Goal: Task Accomplishment & Management: Manage account settings

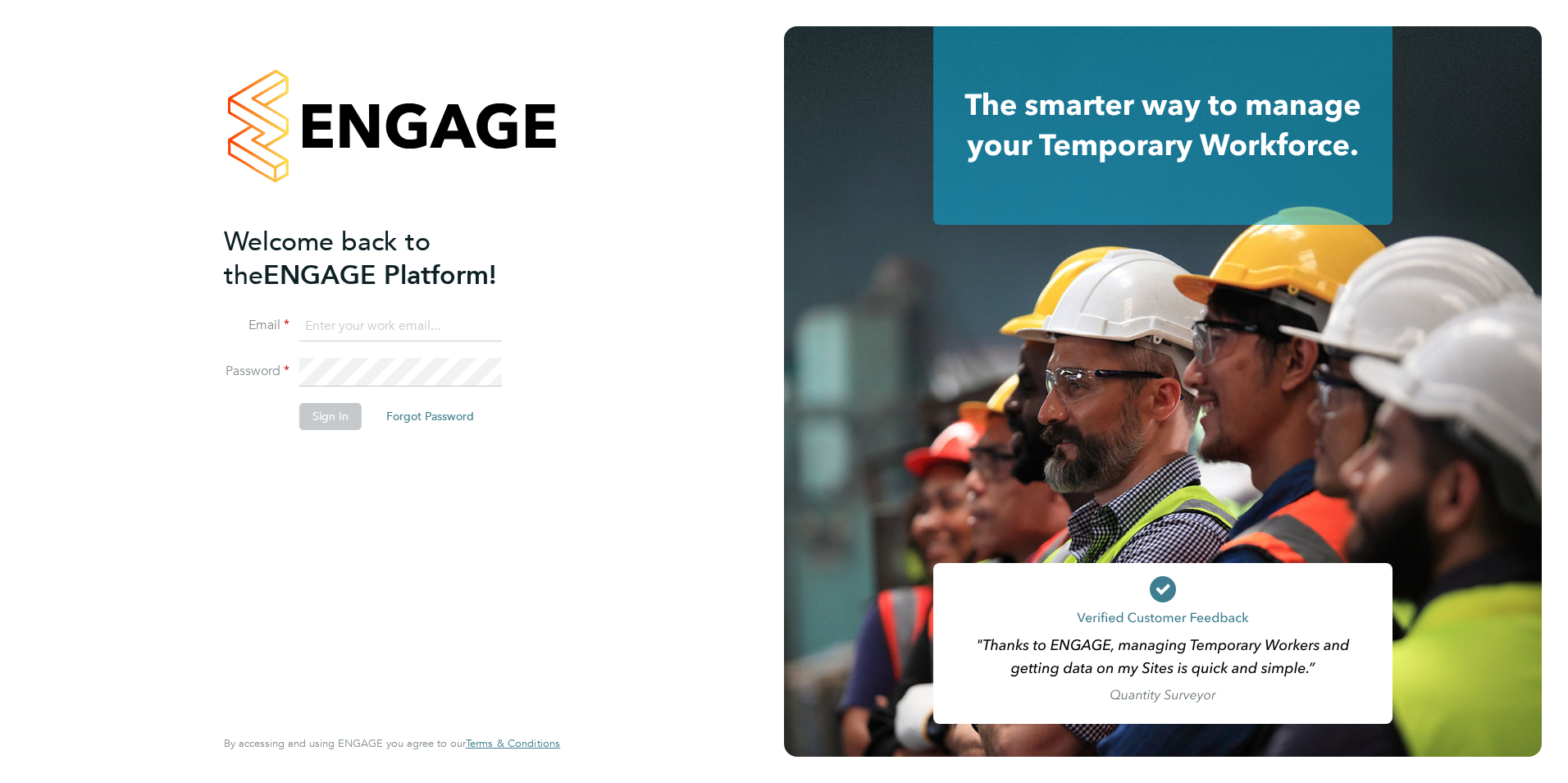
type input "Gertrud.Deak@abm.com"
click at [342, 427] on button "Sign In" at bounding box center [330, 415] width 62 height 26
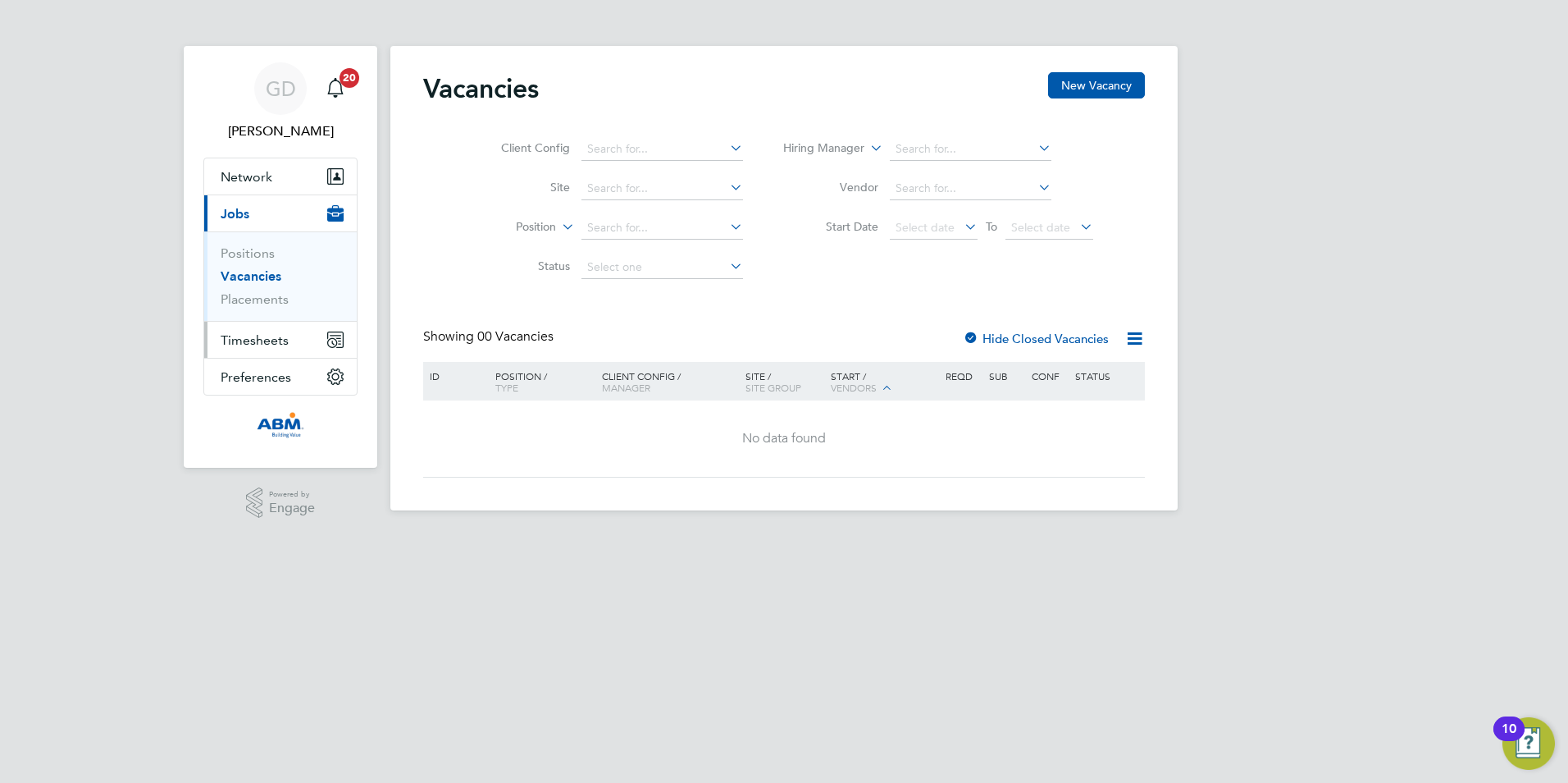
click at [279, 339] on span "Timesheets" at bounding box center [255, 340] width 68 height 15
click at [283, 339] on span "Timesheets" at bounding box center [255, 340] width 68 height 15
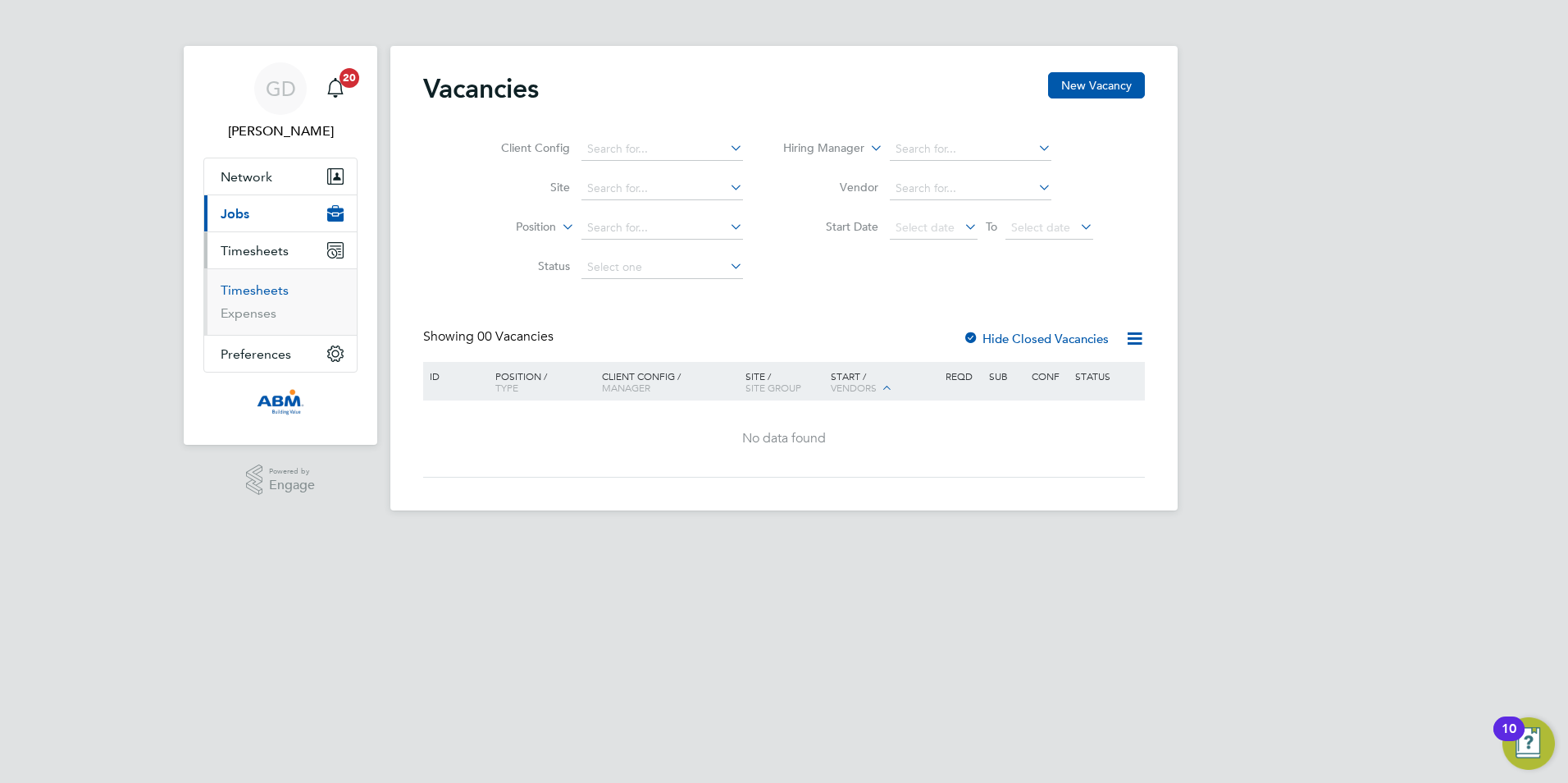
click at [248, 290] on link "Timesheets" at bounding box center [255, 290] width 68 height 15
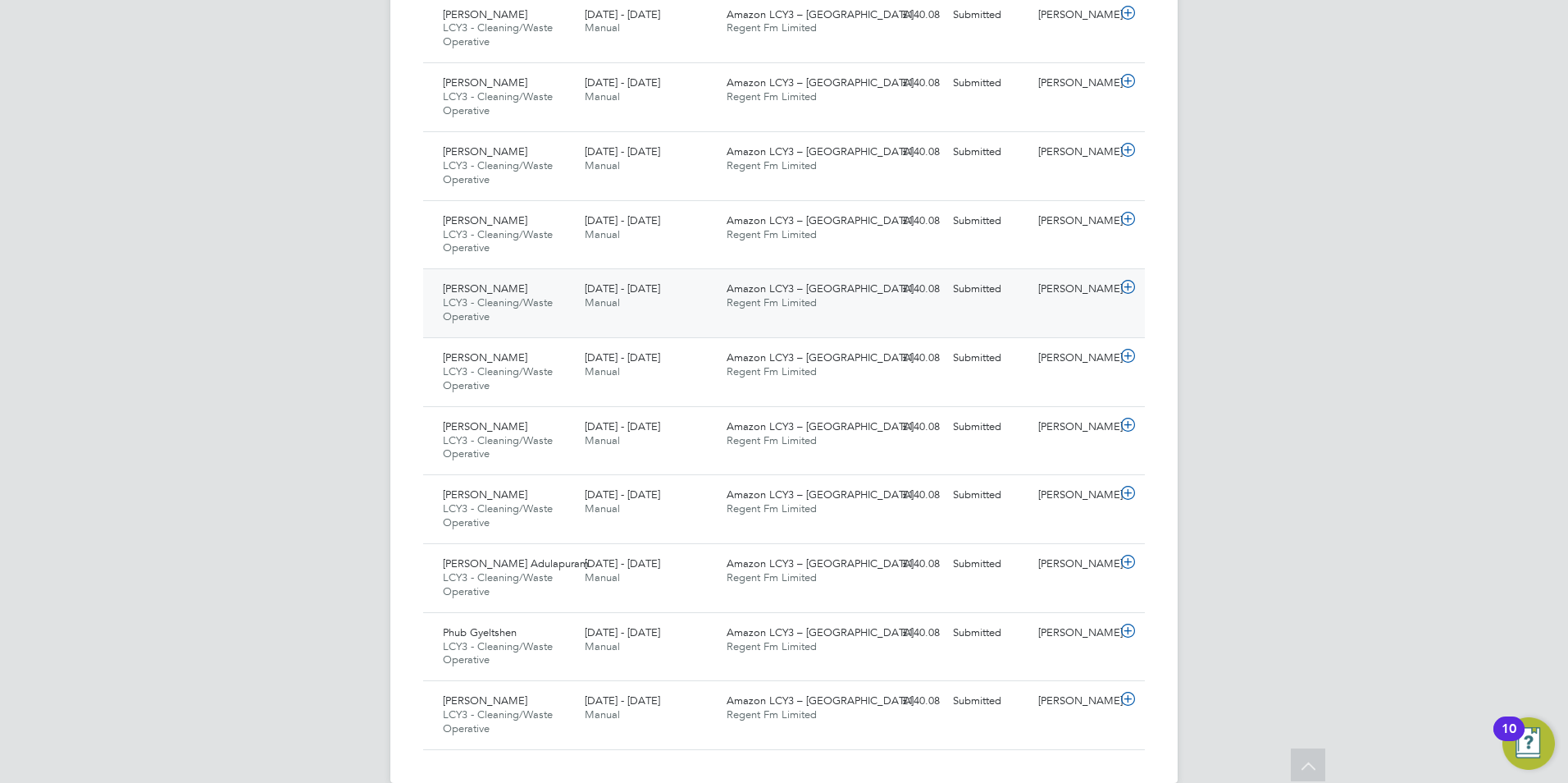
scroll to position [1456, 0]
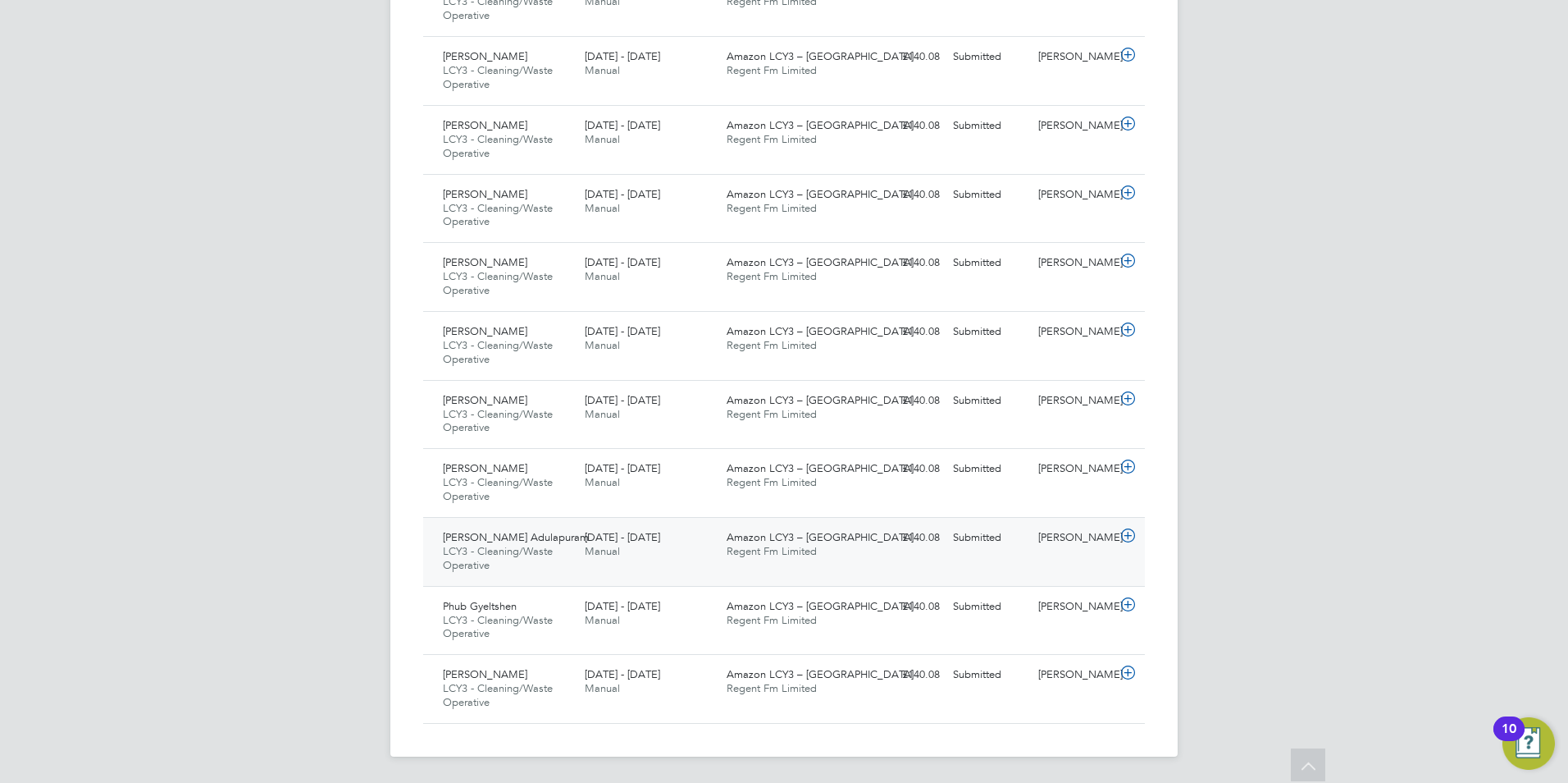
click at [559, 562] on div "Nirbhay Adulapuram LCY3 - Cleaning/Waste Operative 13 - 19 Sep 2025" at bounding box center [507, 551] width 142 height 55
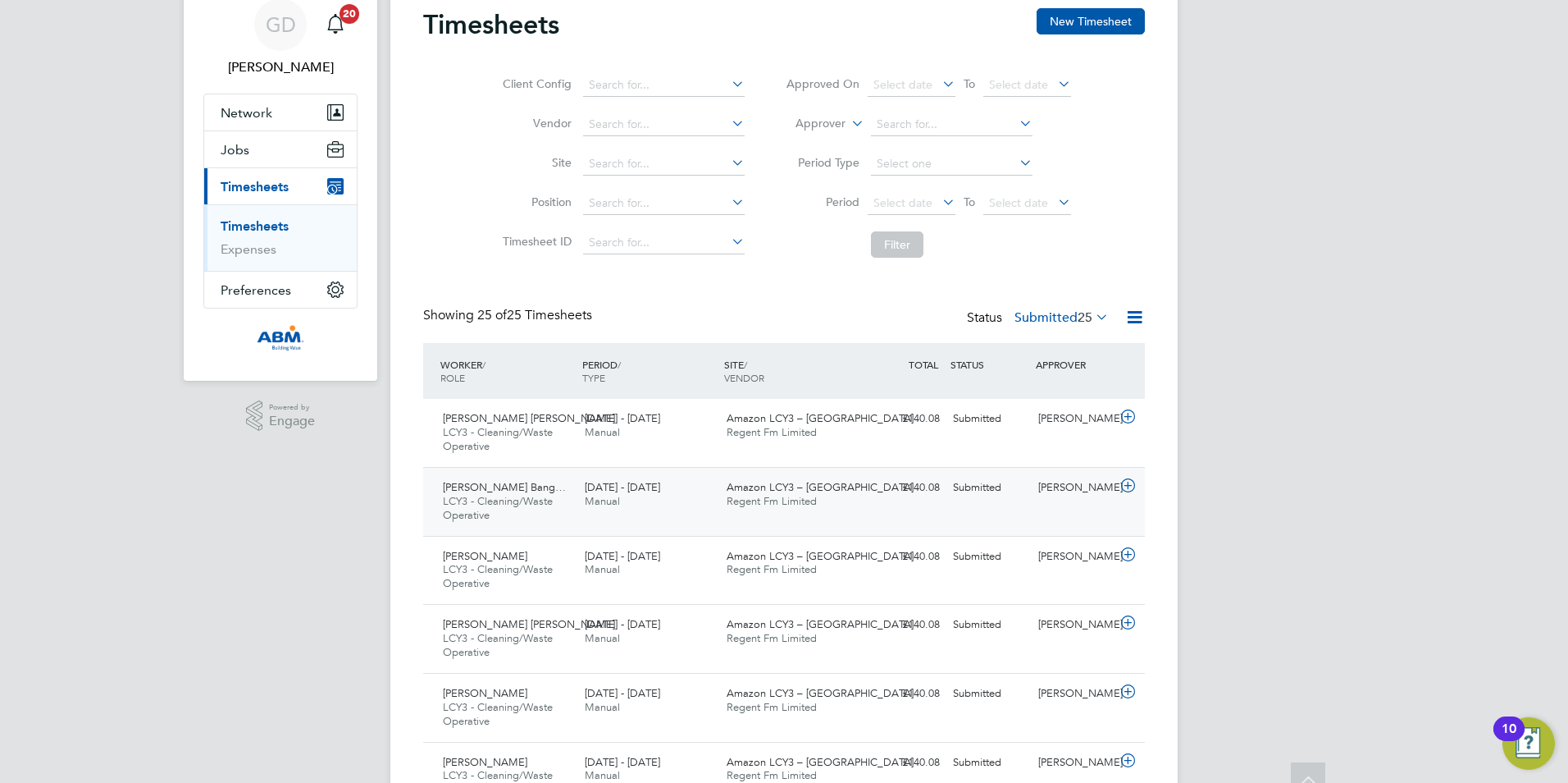
scroll to position [60, 0]
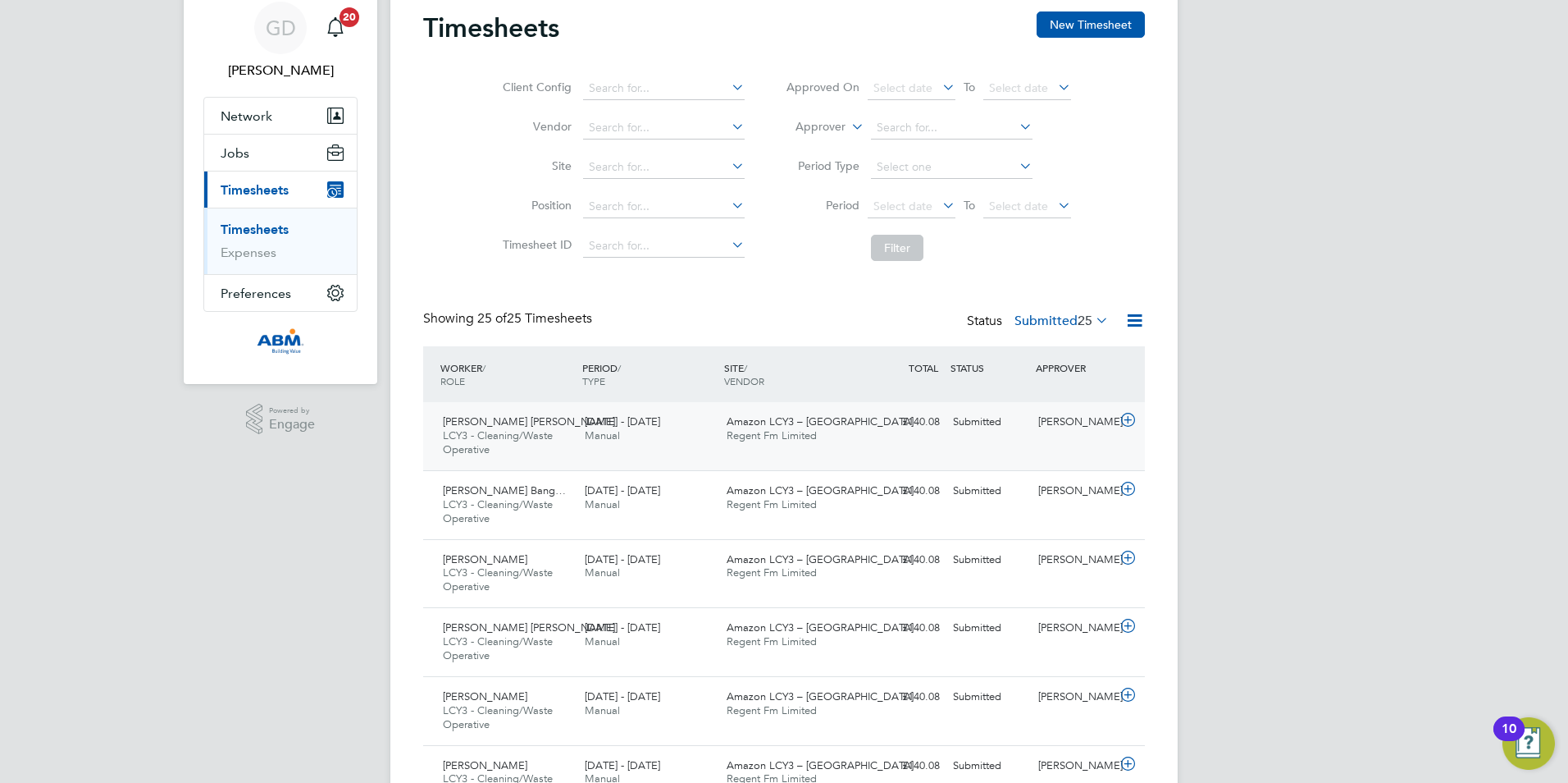
click at [695, 460] on div "Suresh Sudha LCY3 - Cleaning/Waste Operative 13 - 19 Sep 2025 13 - 19 Sep 2025 …" at bounding box center [784, 436] width 722 height 68
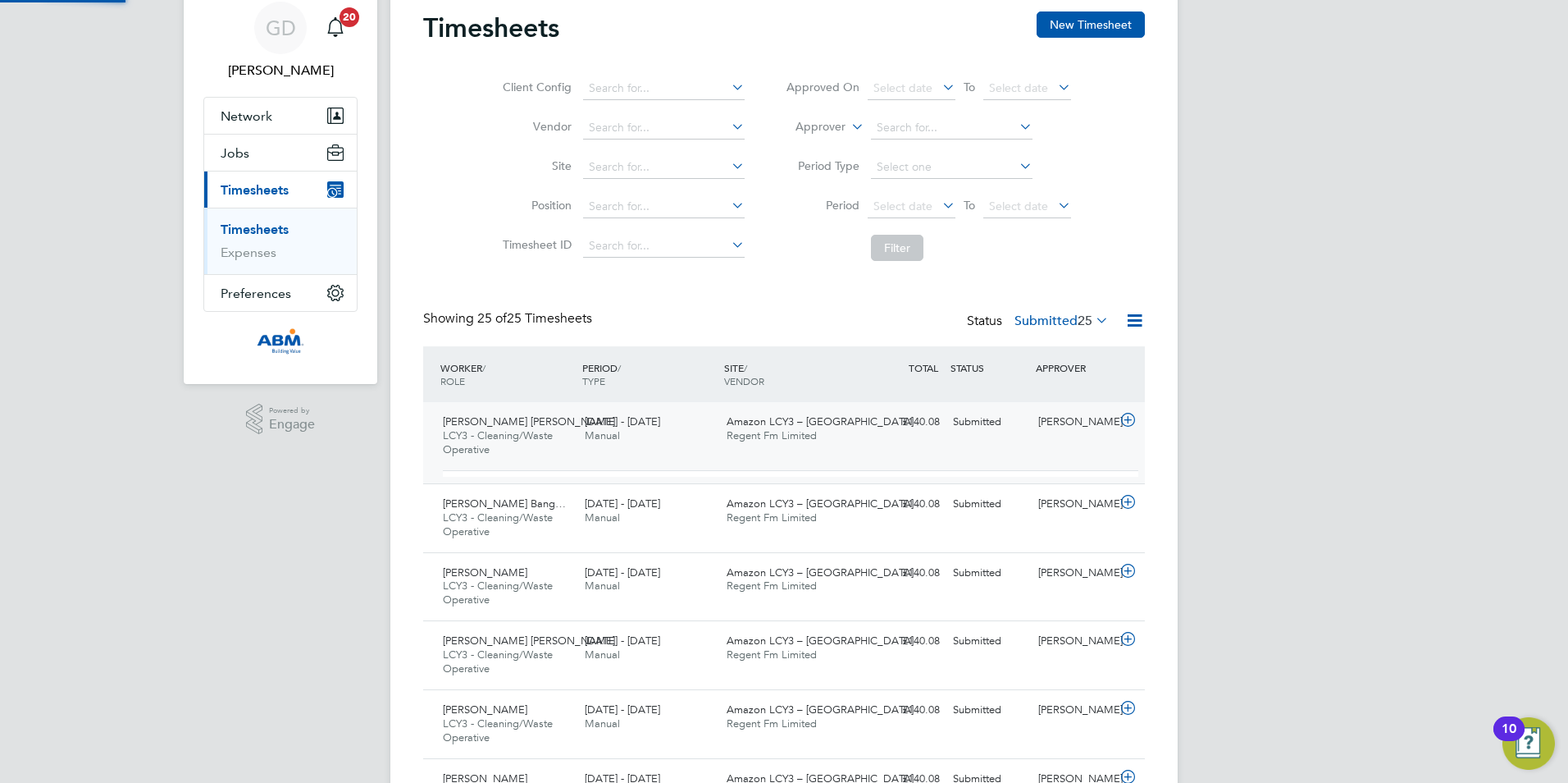
scroll to position [28, 160]
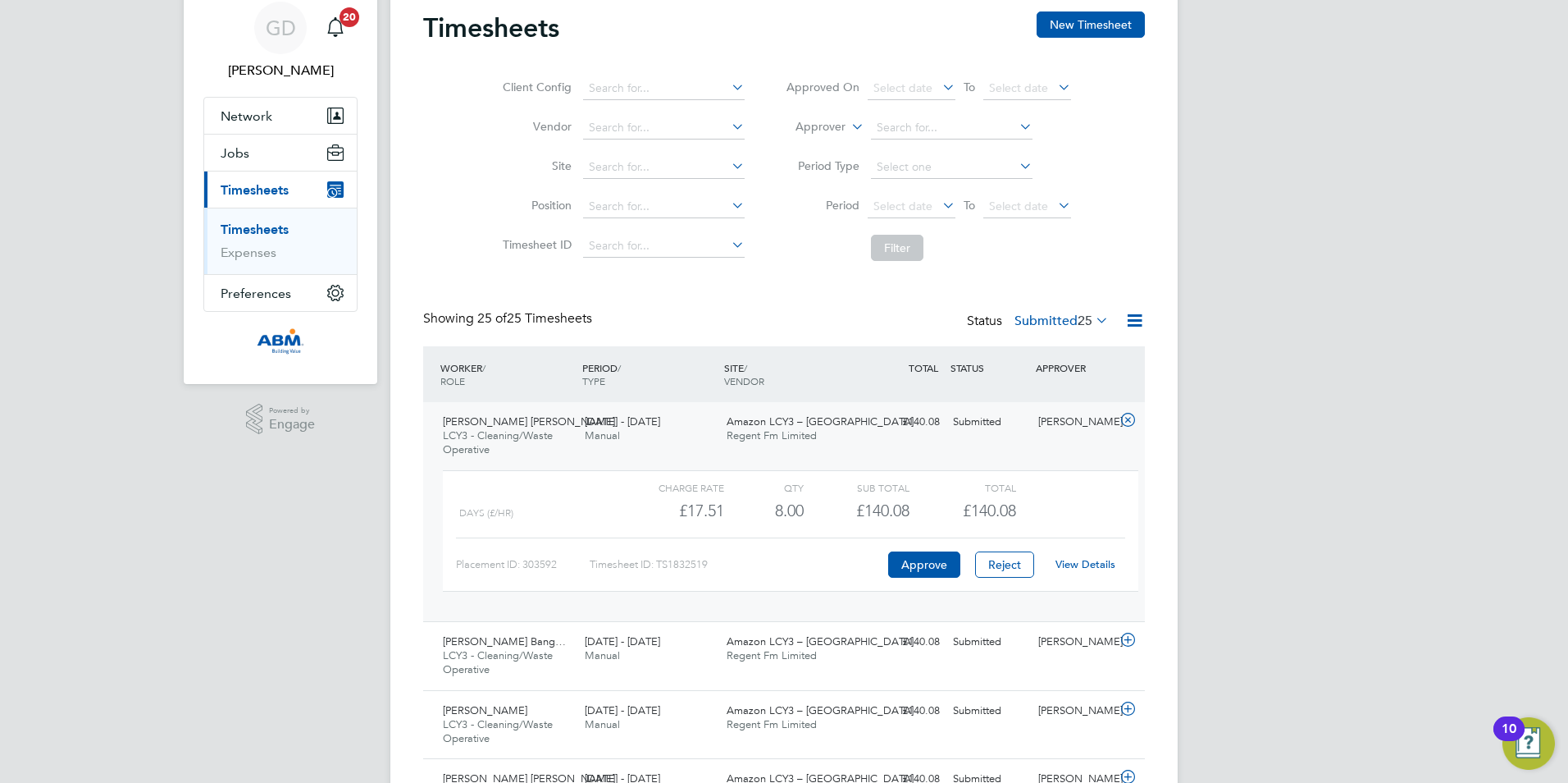
click at [773, 655] on span "Regent Fm Limited" at bounding box center [772, 655] width 90 height 14
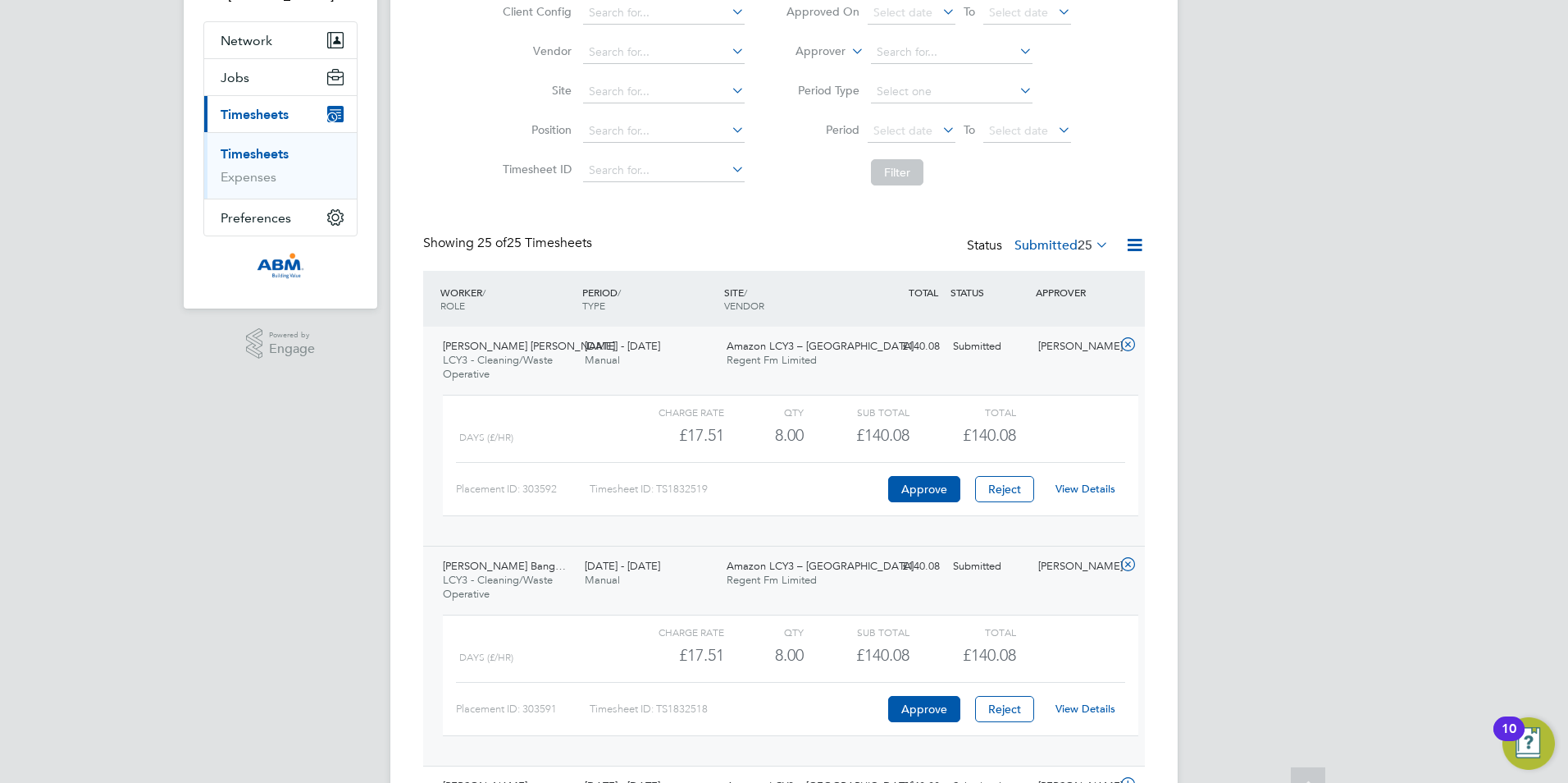
scroll to position [225, 0]
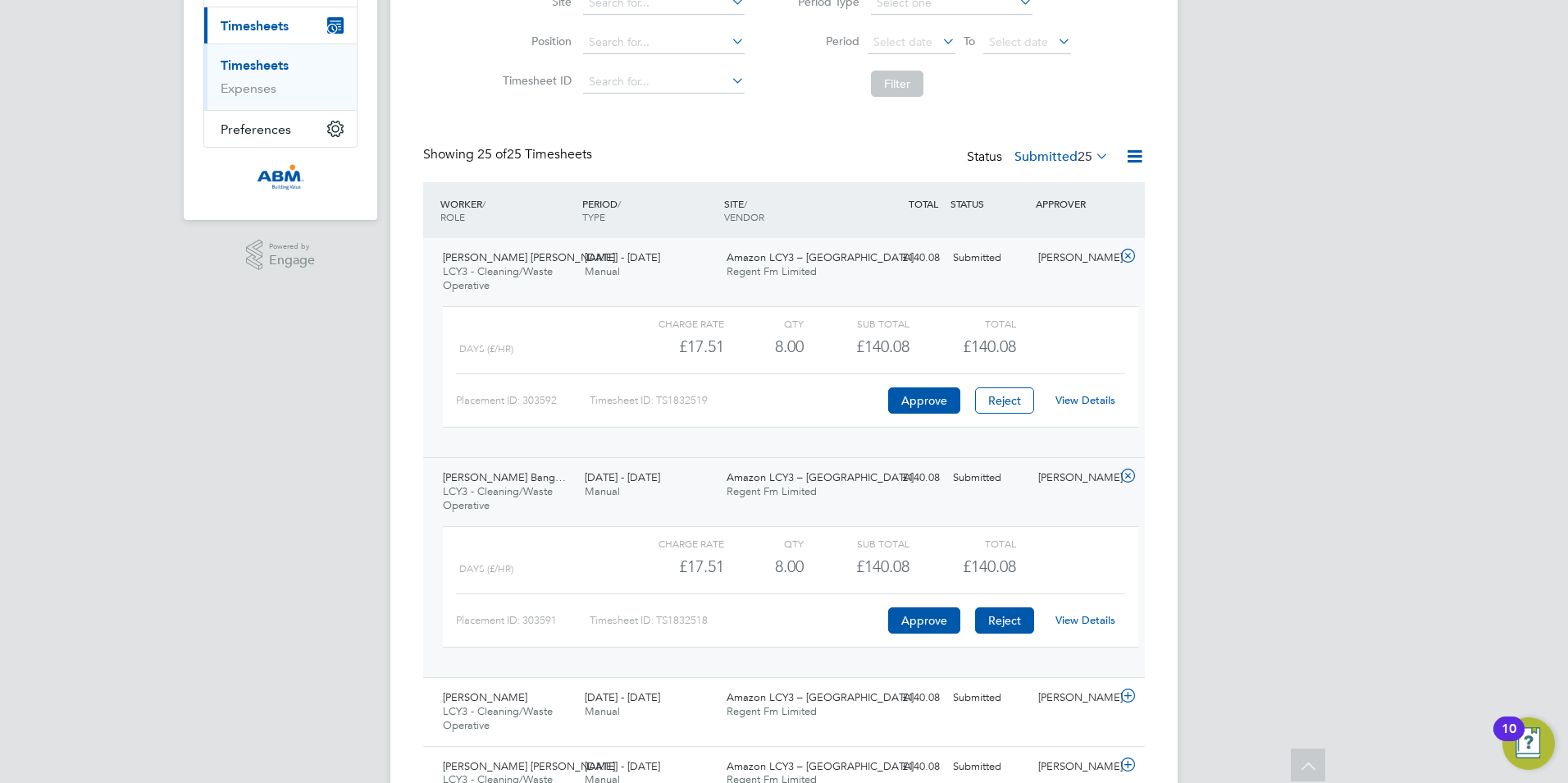
click at [1004, 622] on button "Reject" at bounding box center [1005, 620] width 59 height 26
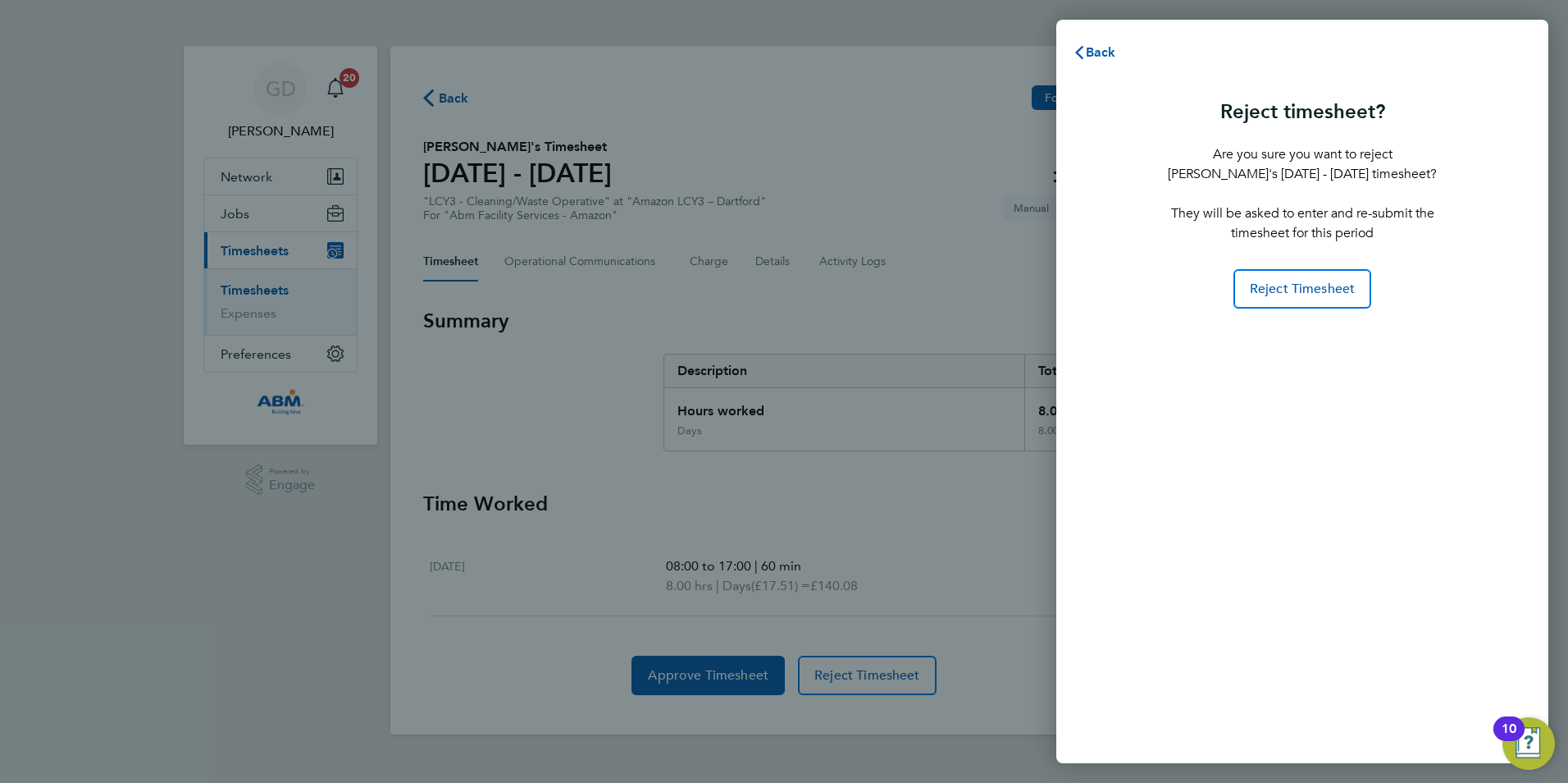
click at [1329, 308] on div "Reject timesheet? Are you sure you want to reject Raghunath Reddy Bangaru's 13 …" at bounding box center [1302, 417] width 492 height 690
click at [894, 451] on div "Back Reject timesheet? Are you sure you want to reject Raghunath Reddy Bangaru'…" at bounding box center [784, 392] width 1568 height 783
drag, startPoint x: 905, startPoint y: 424, endPoint x: 902, endPoint y: 408, distance: 16.3
click at [902, 408] on div "Back Reject timesheet? Are you sure you want to reject Raghunath Reddy Bangaru'…" at bounding box center [784, 392] width 1568 height 783
click at [1321, 280] on span "Reject Timesheet" at bounding box center [1302, 288] width 106 height 16
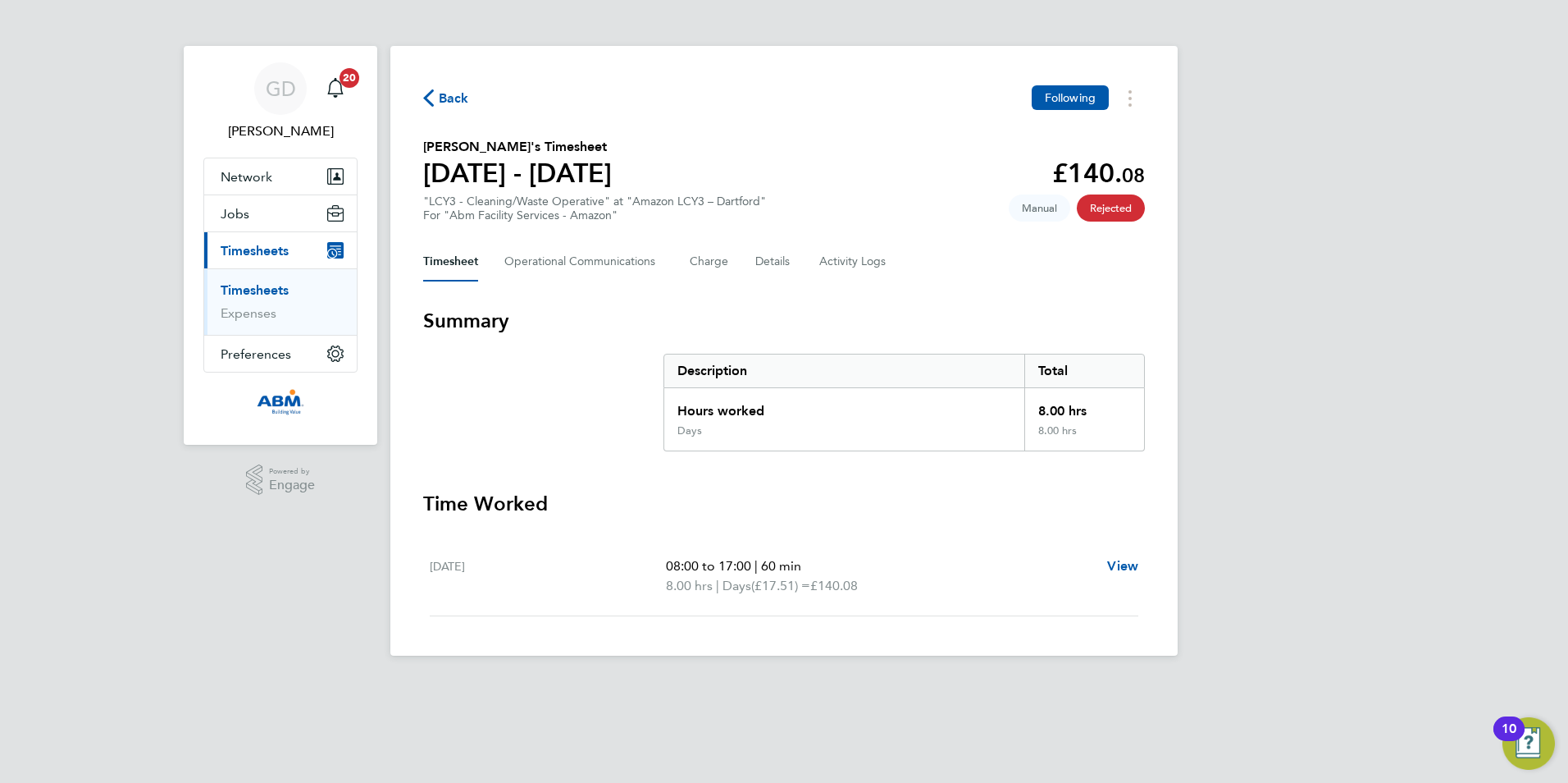
click at [743, 424] on div "Days" at bounding box center [845, 437] width 360 height 26
click at [245, 288] on link "Timesheets" at bounding box center [255, 290] width 68 height 15
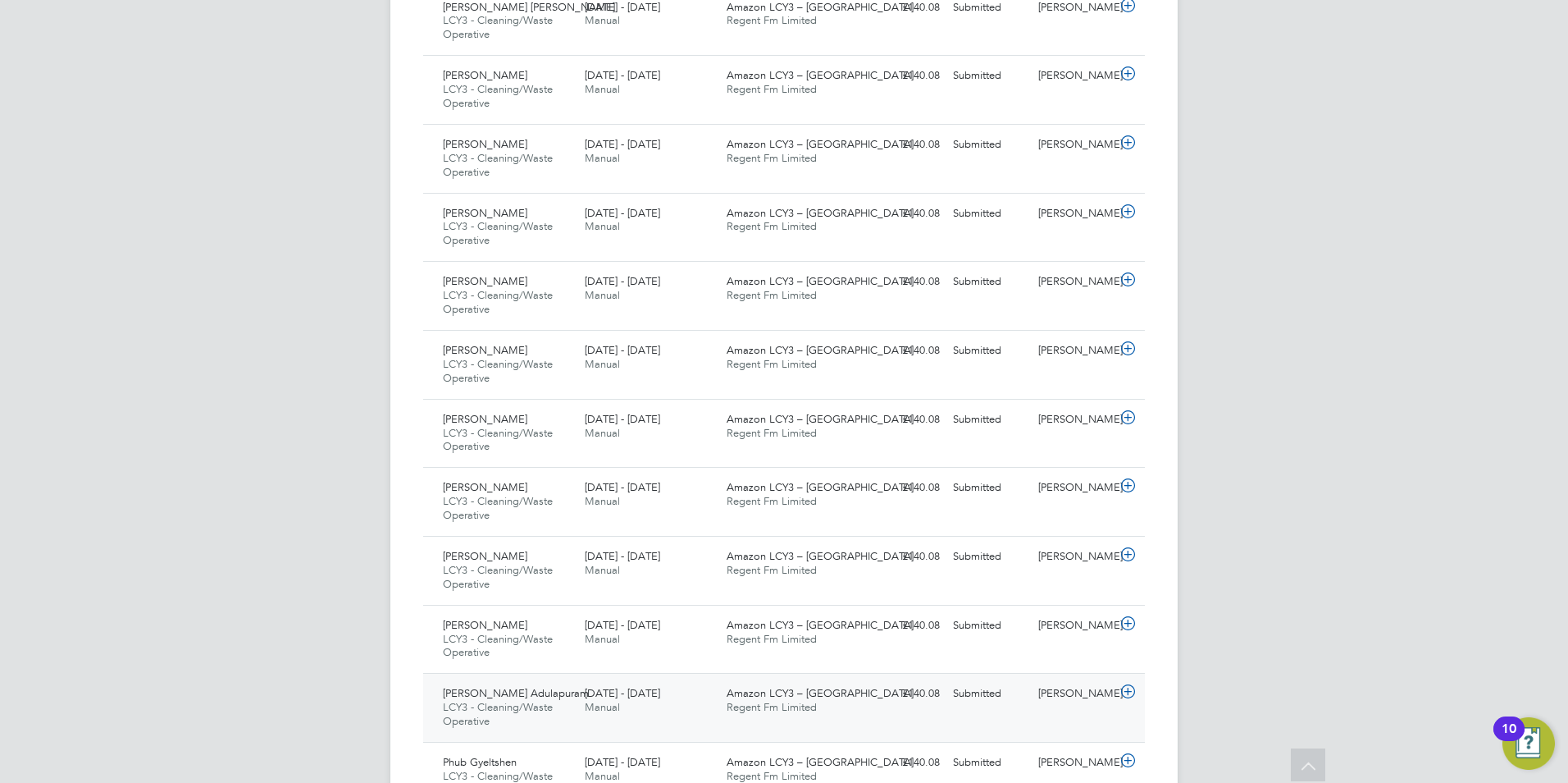
click at [517, 701] on span "LCY3 - Cleaning/Waste Operative" at bounding box center [497, 713] width 110 height 28
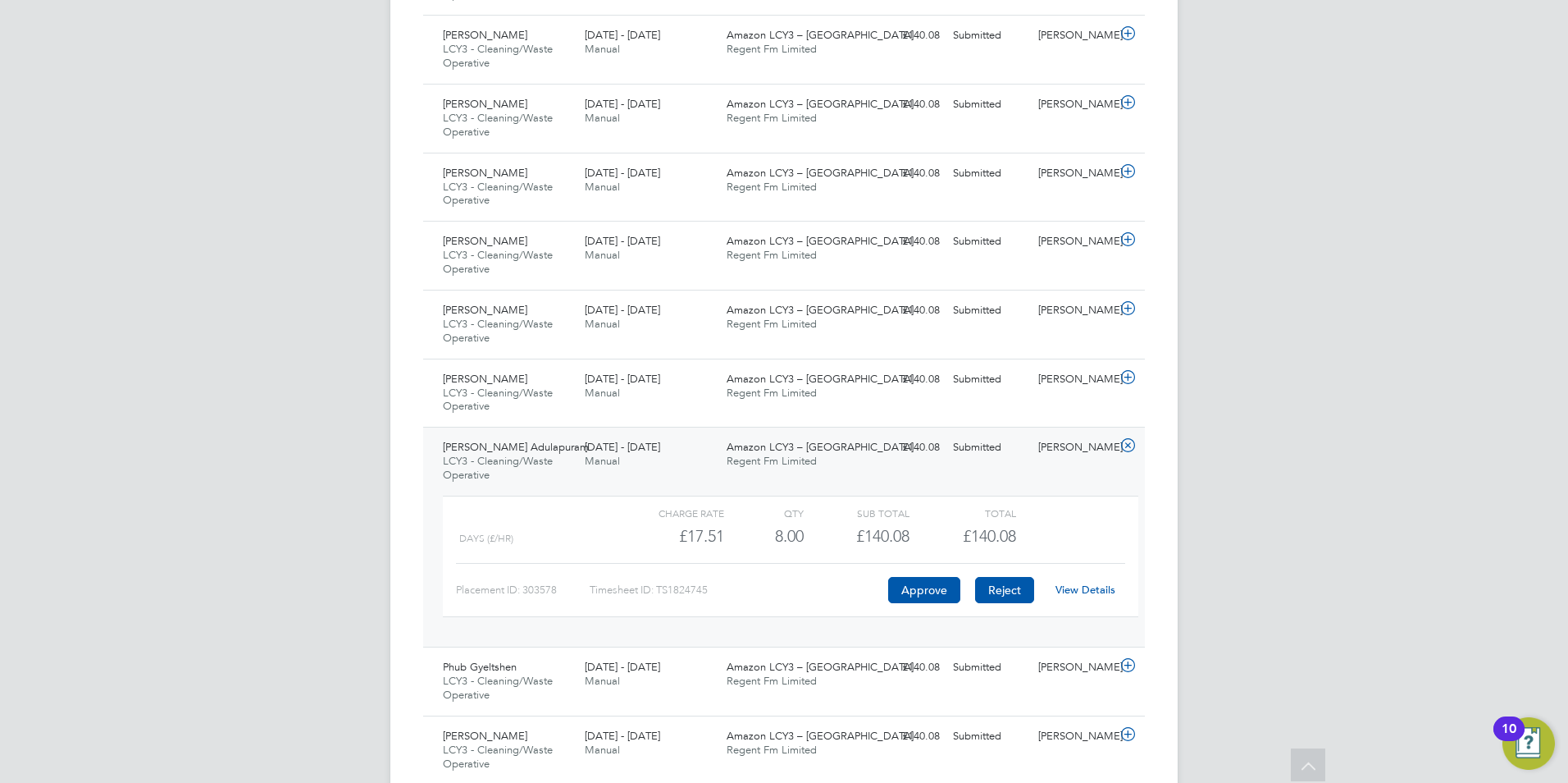
click at [999, 594] on button "Reject" at bounding box center [1005, 589] width 59 height 26
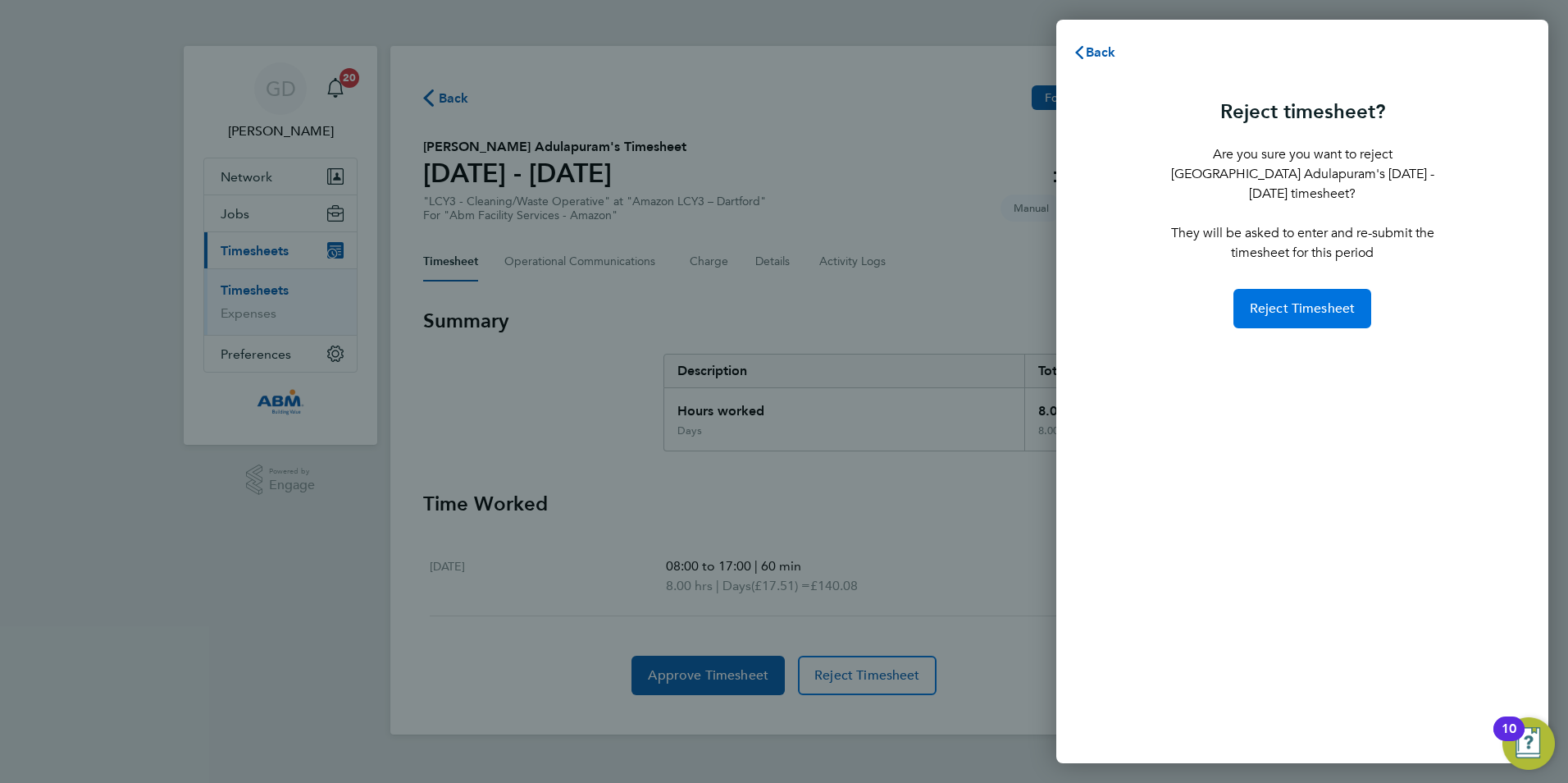
click at [1311, 301] on span "Reject Timesheet" at bounding box center [1302, 308] width 106 height 16
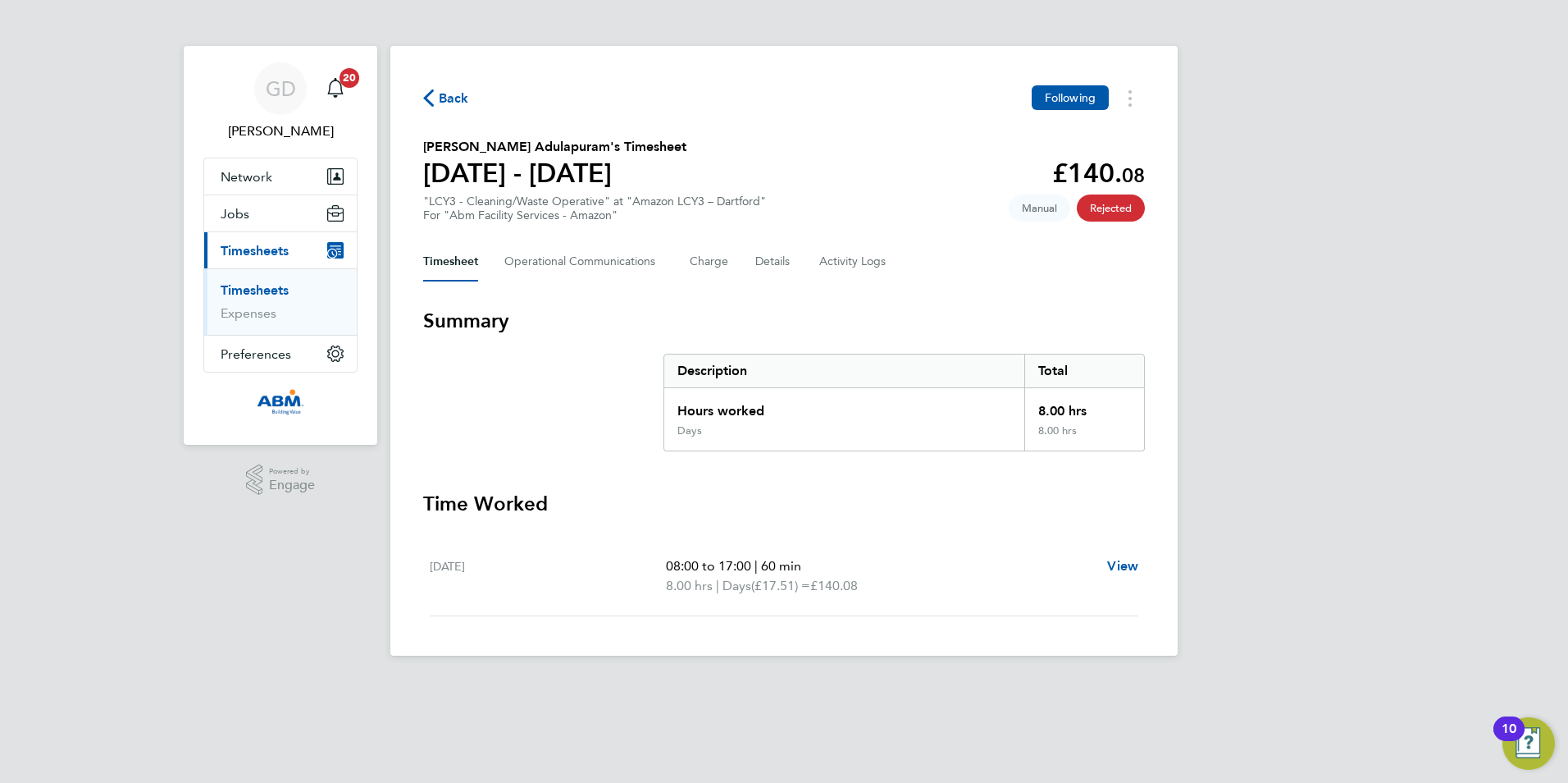
click at [256, 290] on link "Timesheets" at bounding box center [255, 290] width 68 height 15
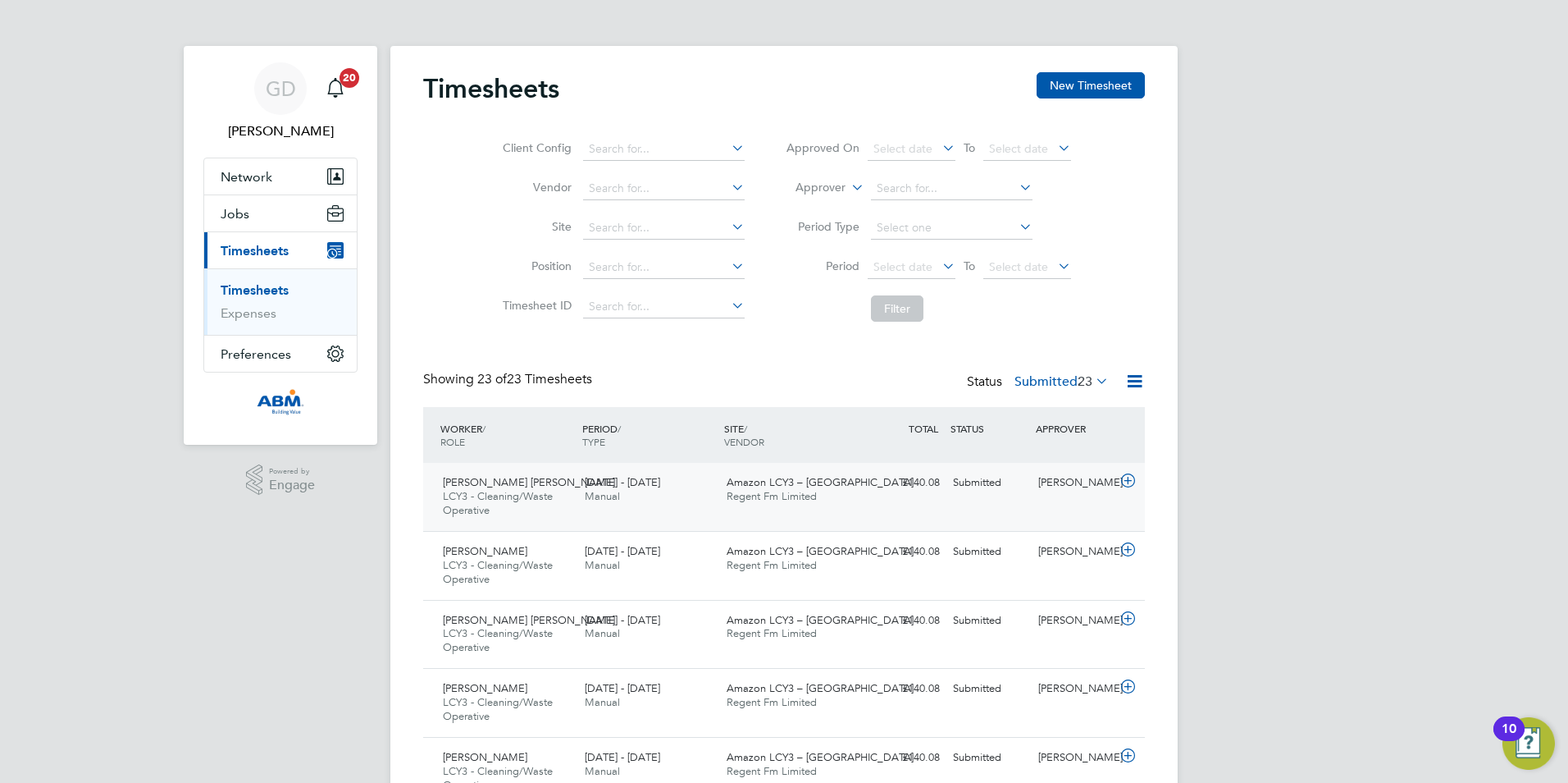
click at [623, 494] on div "13 - 19 Sep 2025 Manual" at bounding box center [649, 490] width 142 height 41
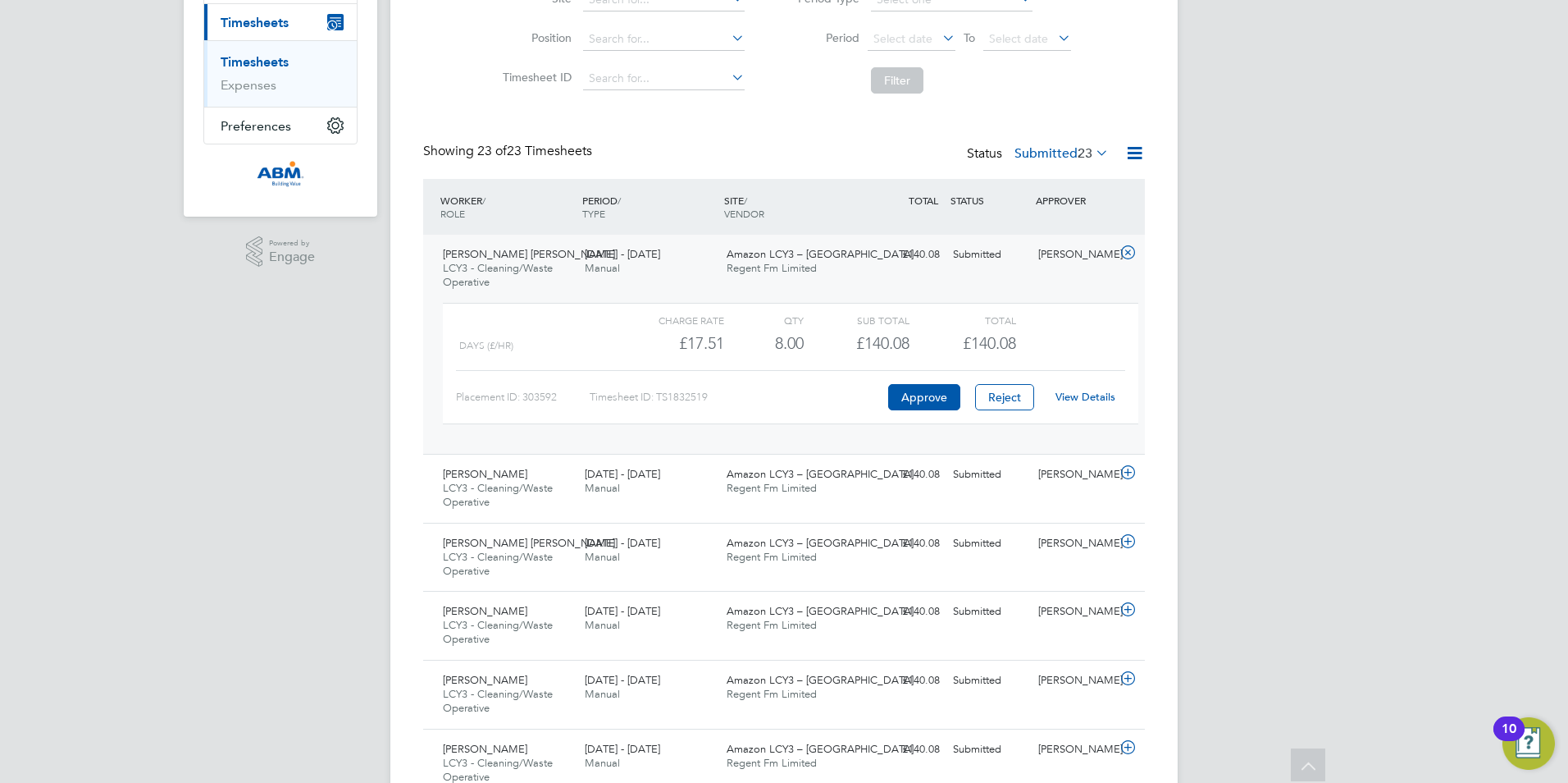
scroll to position [167, 0]
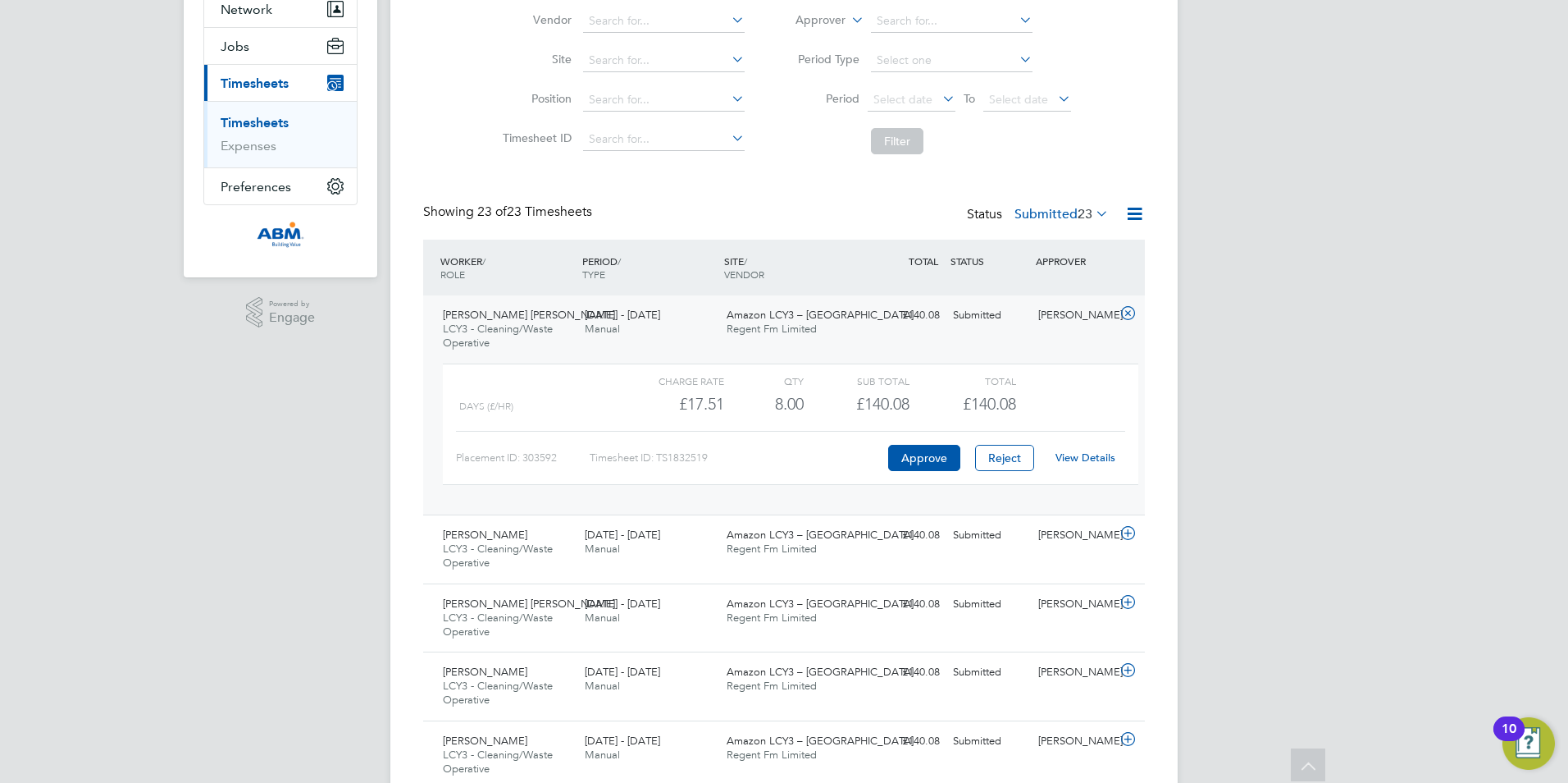
click at [1068, 452] on link "View Details" at bounding box center [1085, 457] width 60 height 14
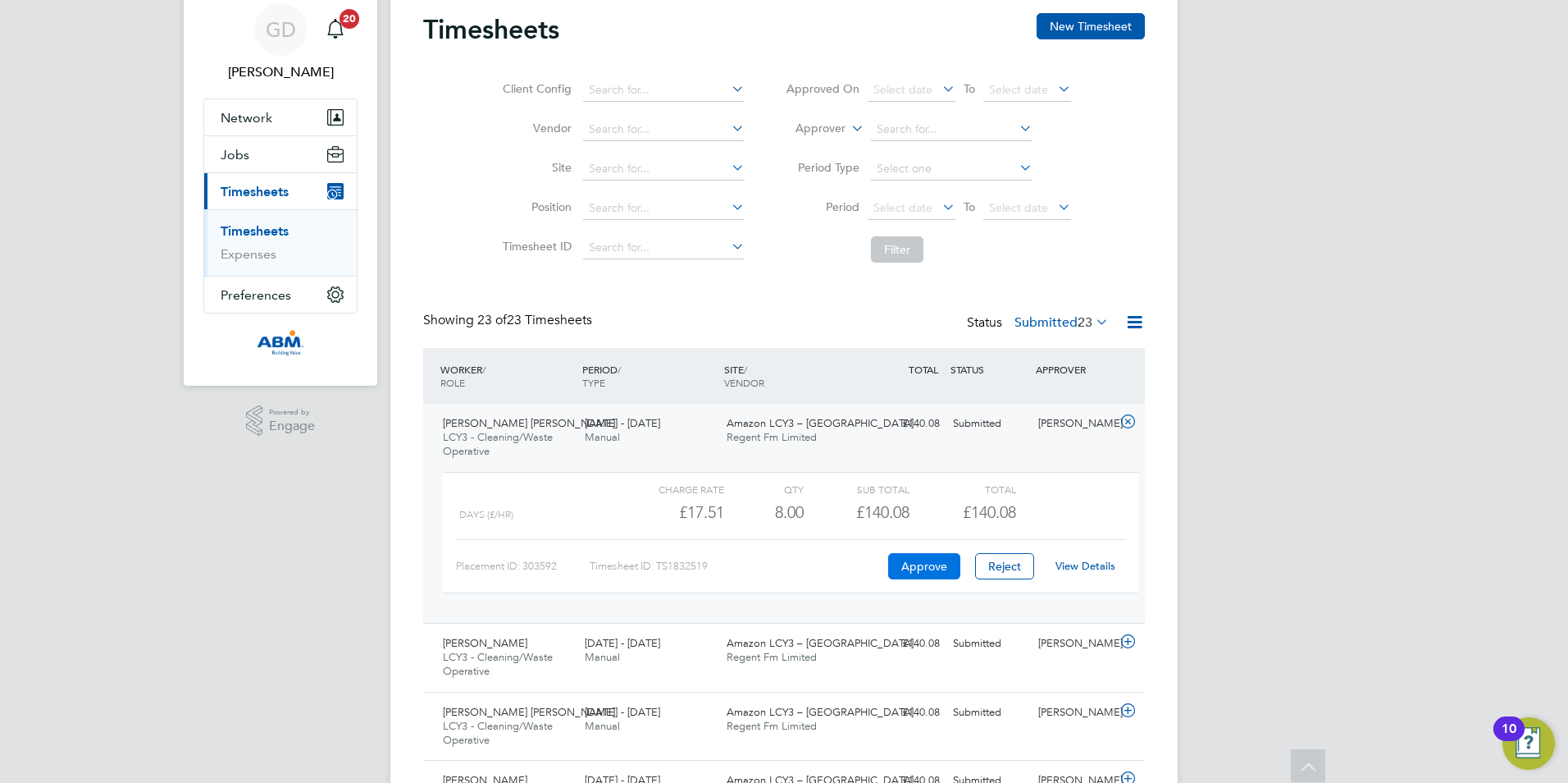
scroll to position [59, 0]
click at [874, 441] on div "Suresh Sudha LCY3 - Cleaning/Waste Operative 13 - 19 Sep 2025 13 - 19 Sep 2025 …" at bounding box center [784, 514] width 722 height 219
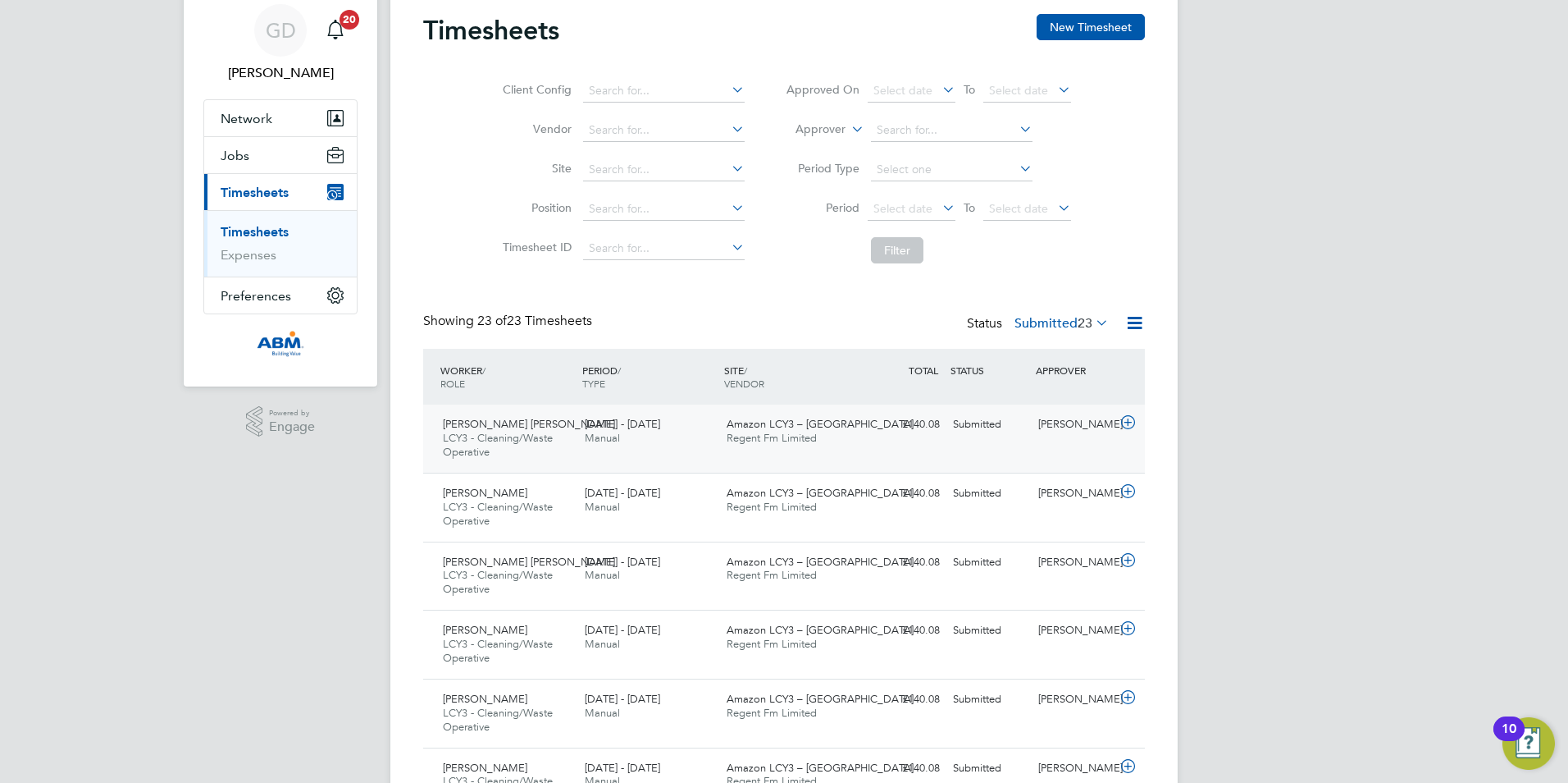
click at [874, 441] on div "Suresh Sudha LCY3 - Cleaning/Waste Operative 13 - 19 Sep 2025 13 - 19 Sep 2025 …" at bounding box center [784, 438] width 722 height 68
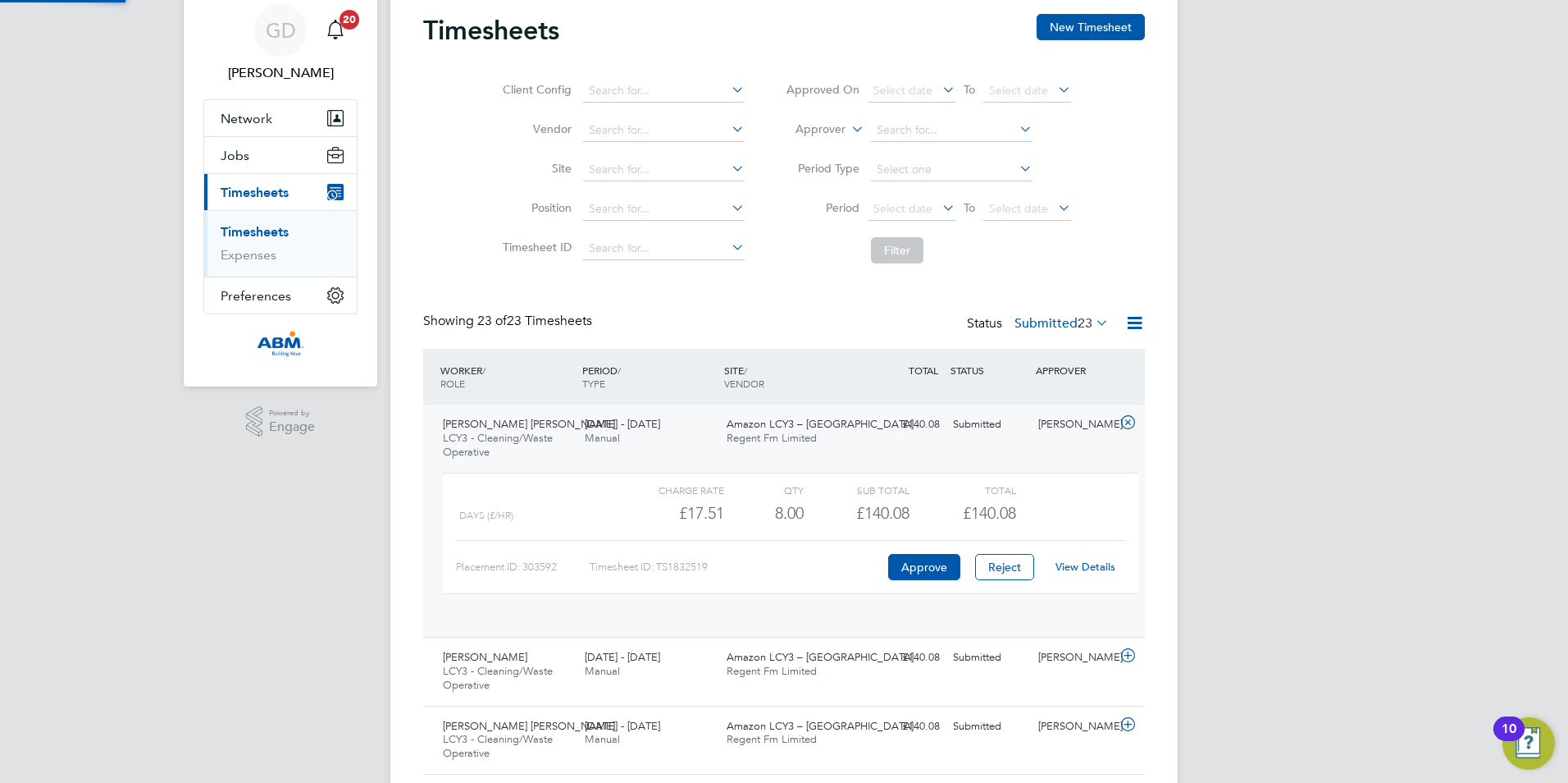
scroll to position [28, 160]
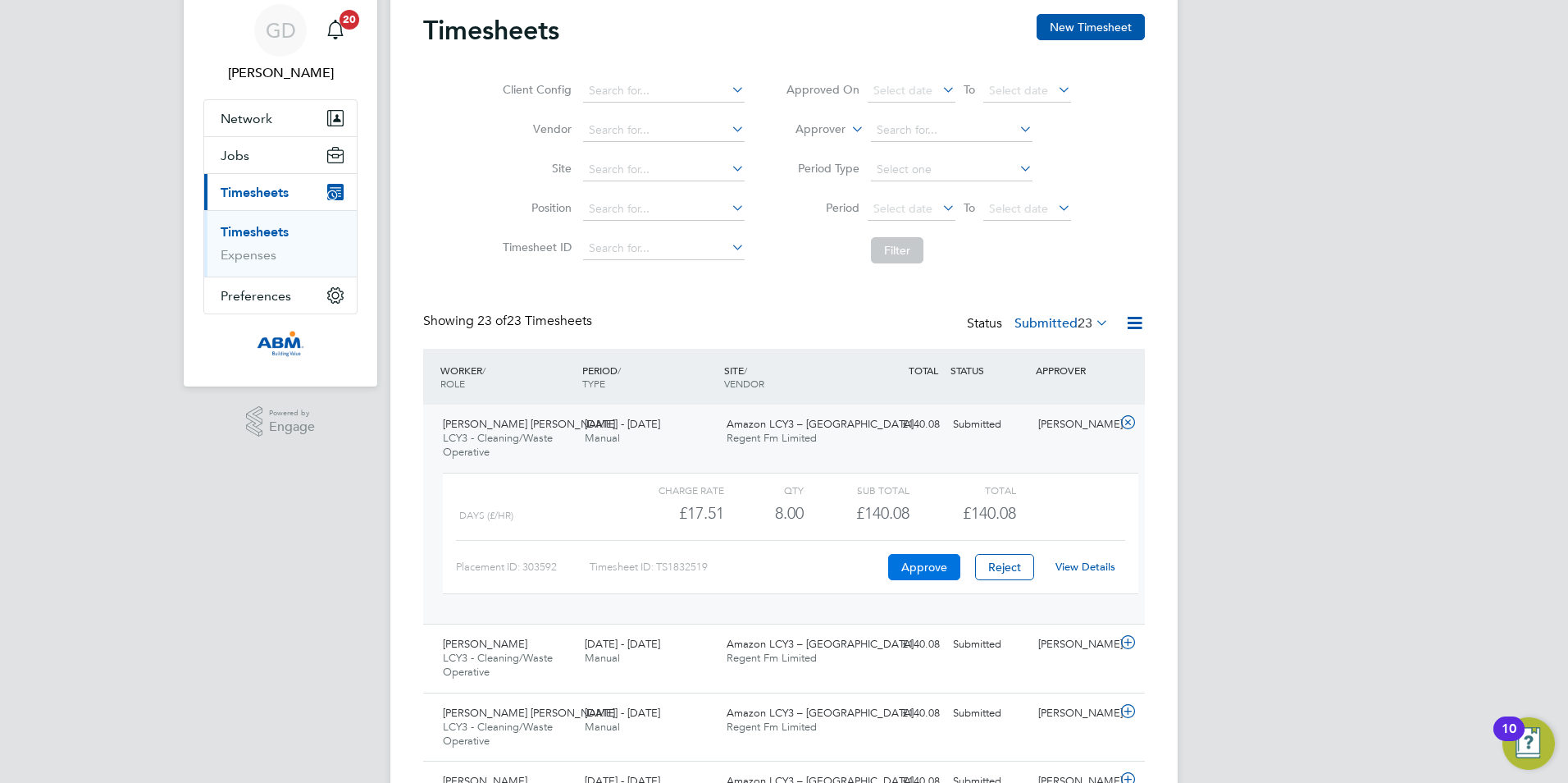
click at [923, 567] on button "Approve" at bounding box center [924, 566] width 72 height 26
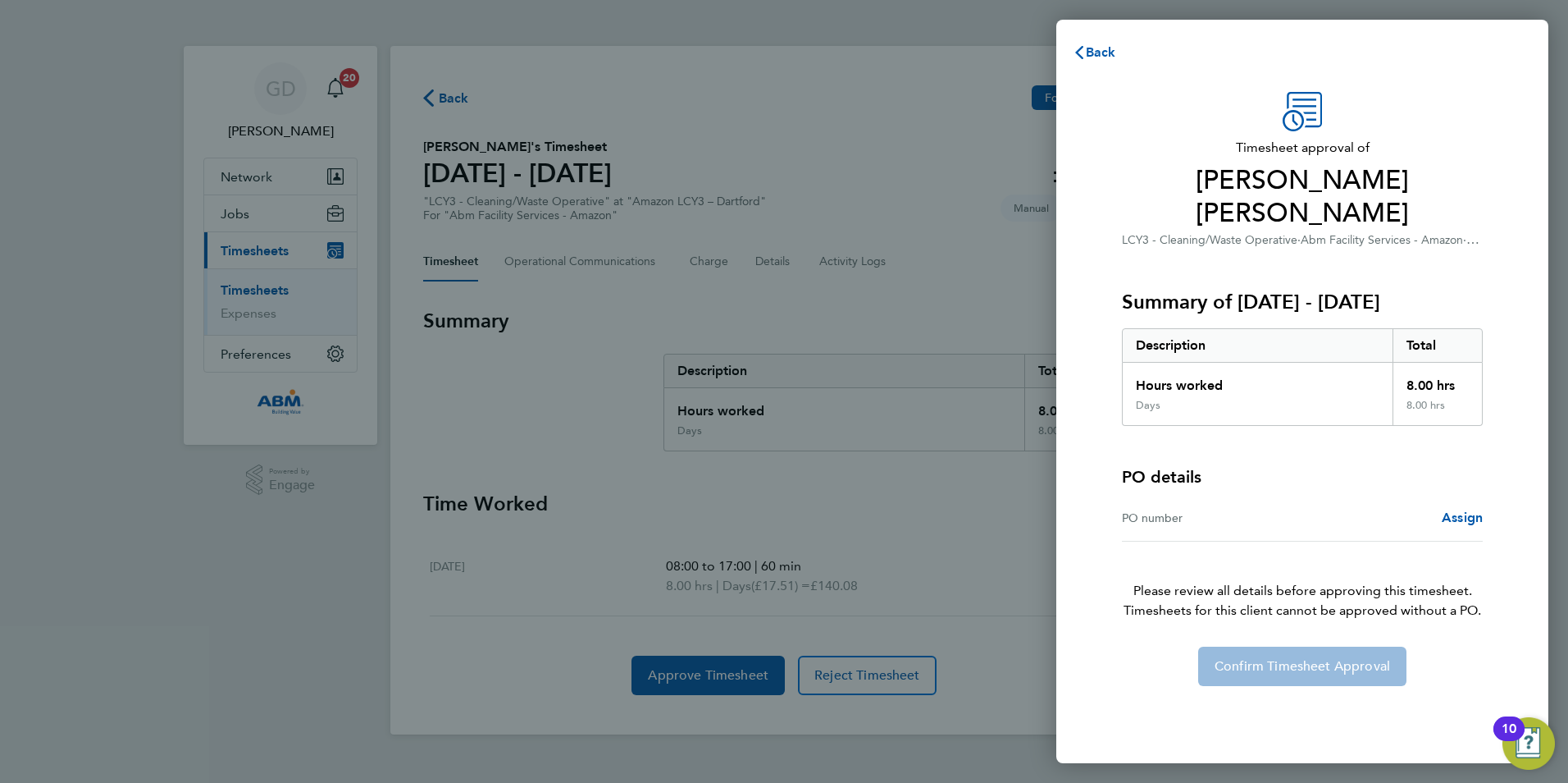
click at [1174, 508] on div "PO number" at bounding box center [1212, 517] width 181 height 20
click at [1250, 508] on div "PO number" at bounding box center [1212, 517] width 181 height 20
click at [1203, 508] on div "PO number" at bounding box center [1212, 517] width 181 height 20
click at [1196, 508] on div "PO number" at bounding box center [1212, 517] width 181 height 20
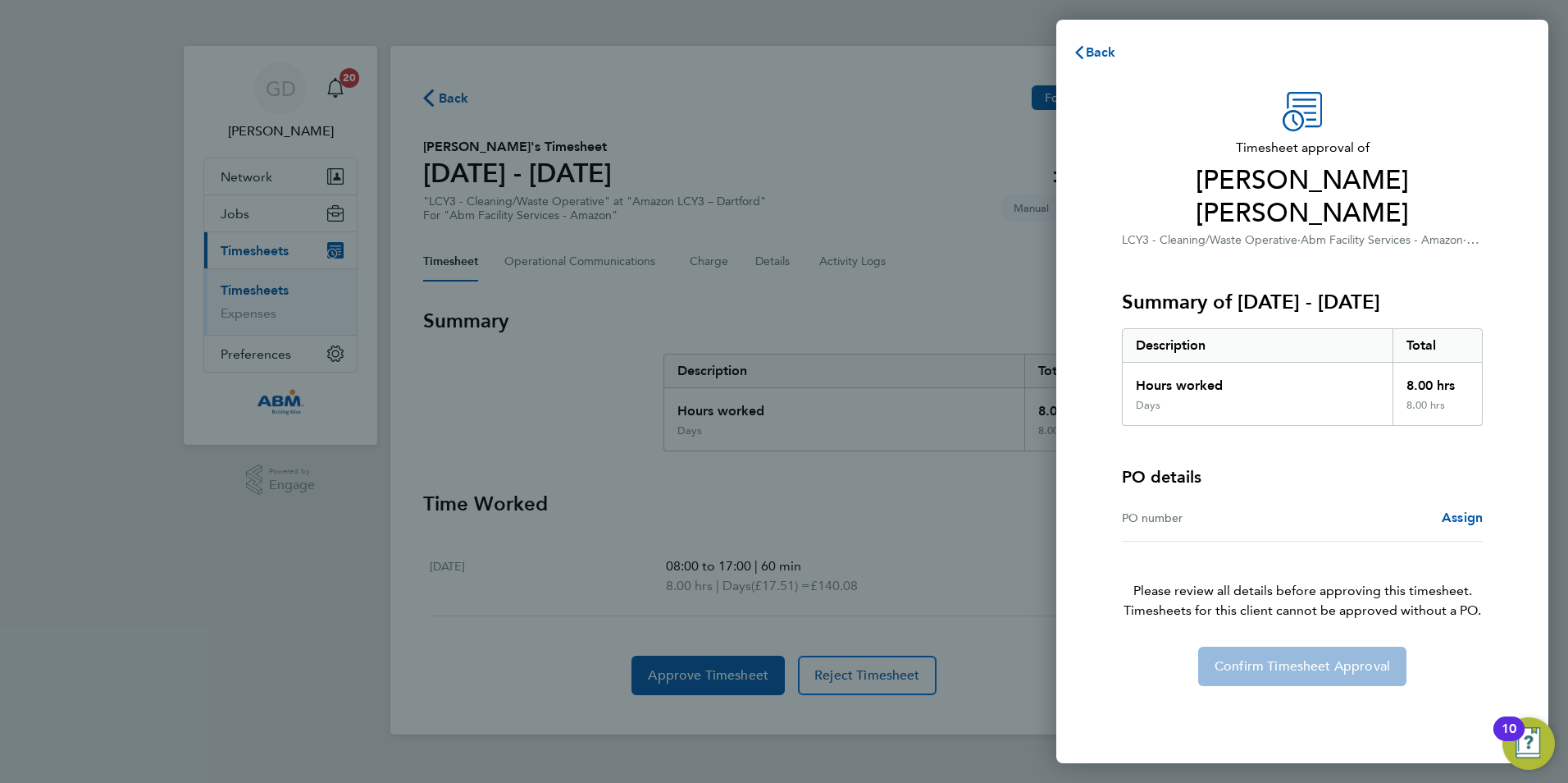
click at [1154, 499] on div "PO number Assign" at bounding box center [1302, 518] width 361 height 47
click at [1150, 465] on h4 "PO details" at bounding box center [1162, 476] width 80 height 23
click at [1181, 399] on div "Days" at bounding box center [1258, 412] width 270 height 26
click at [882, 274] on div "Back Timesheet approval of [PERSON_NAME] [PERSON_NAME] LCY3 - Cleaning/Waste Op…" at bounding box center [784, 392] width 1568 height 783
click at [1464, 510] on span "Assign" at bounding box center [1462, 517] width 41 height 15
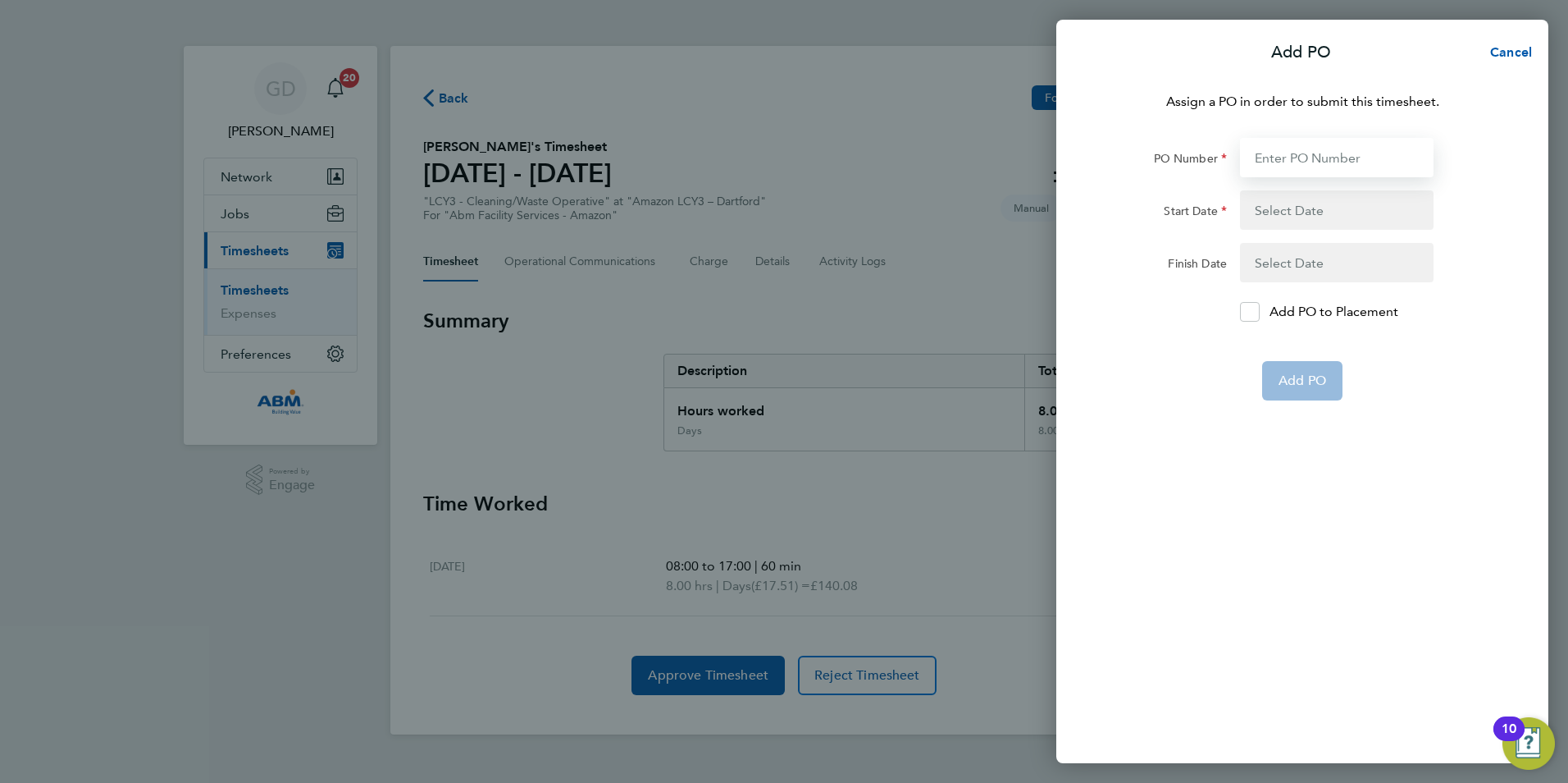
click at [1319, 154] on input "PO Number" at bounding box center [1337, 157] width 194 height 39
click at [1304, 218] on button "button" at bounding box center [1337, 210] width 194 height 39
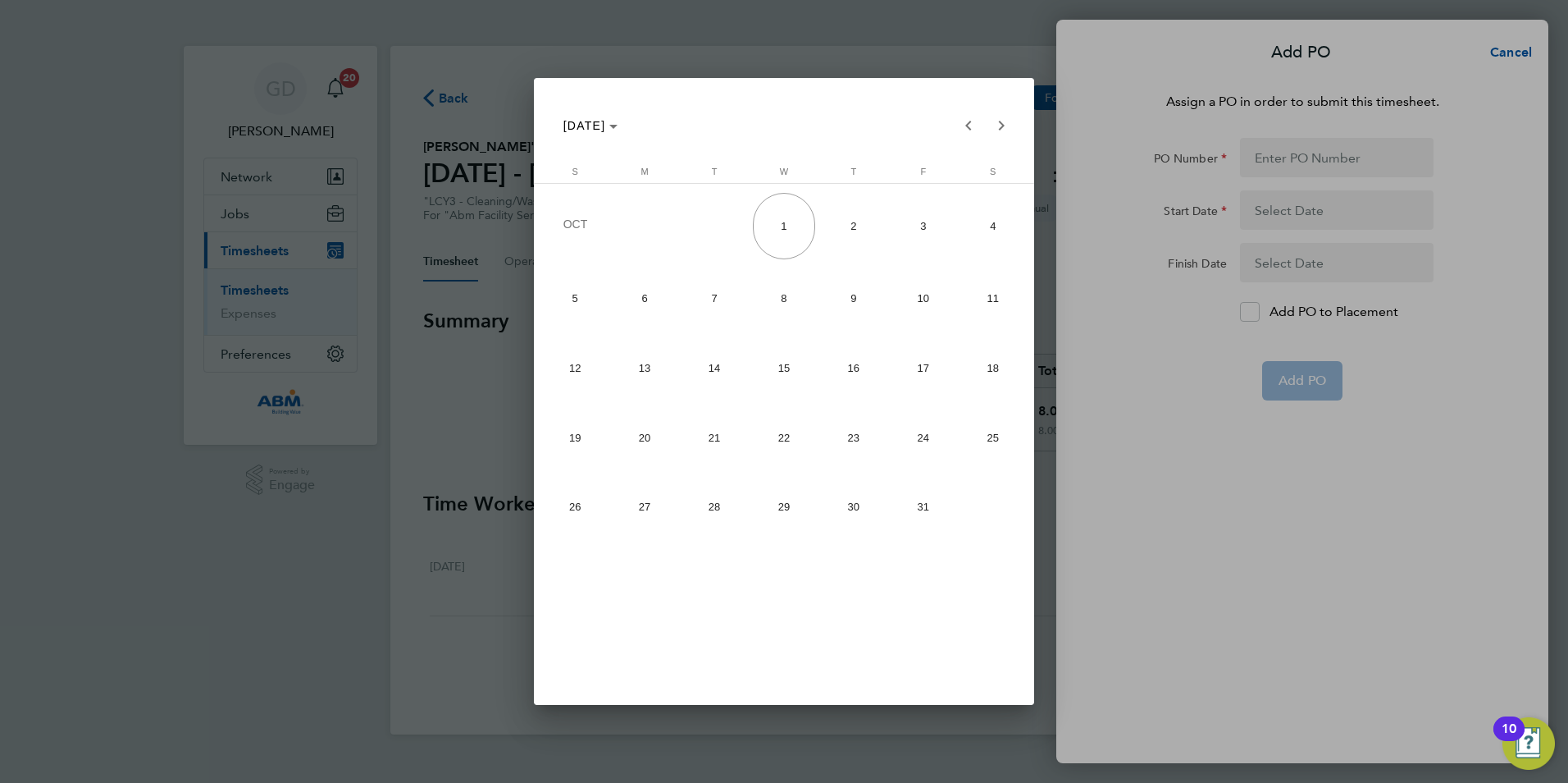
click at [1516, 51] on div at bounding box center [784, 392] width 1568 height 783
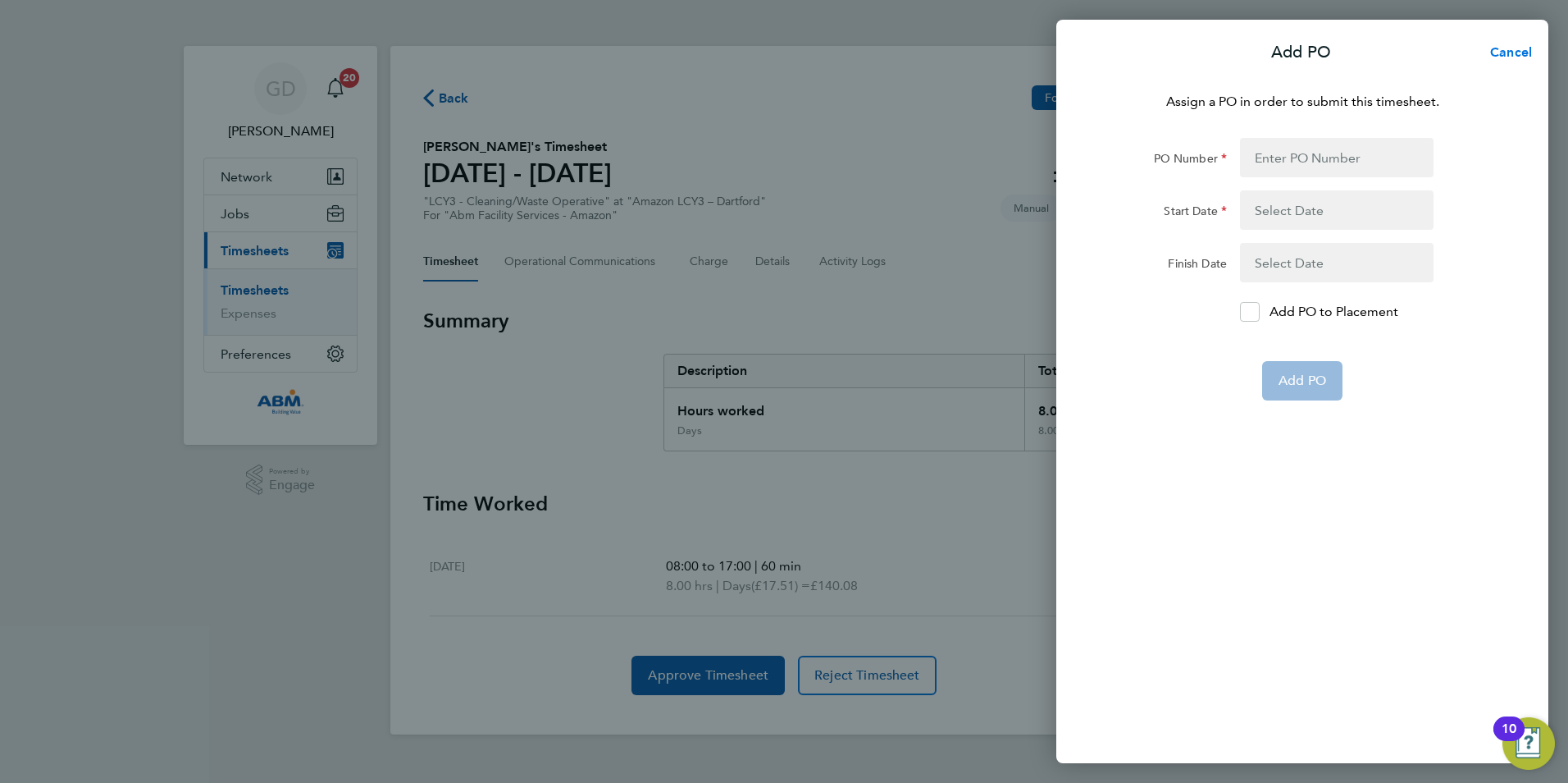
click at [1516, 51] on span "Cancel" at bounding box center [1509, 52] width 47 height 15
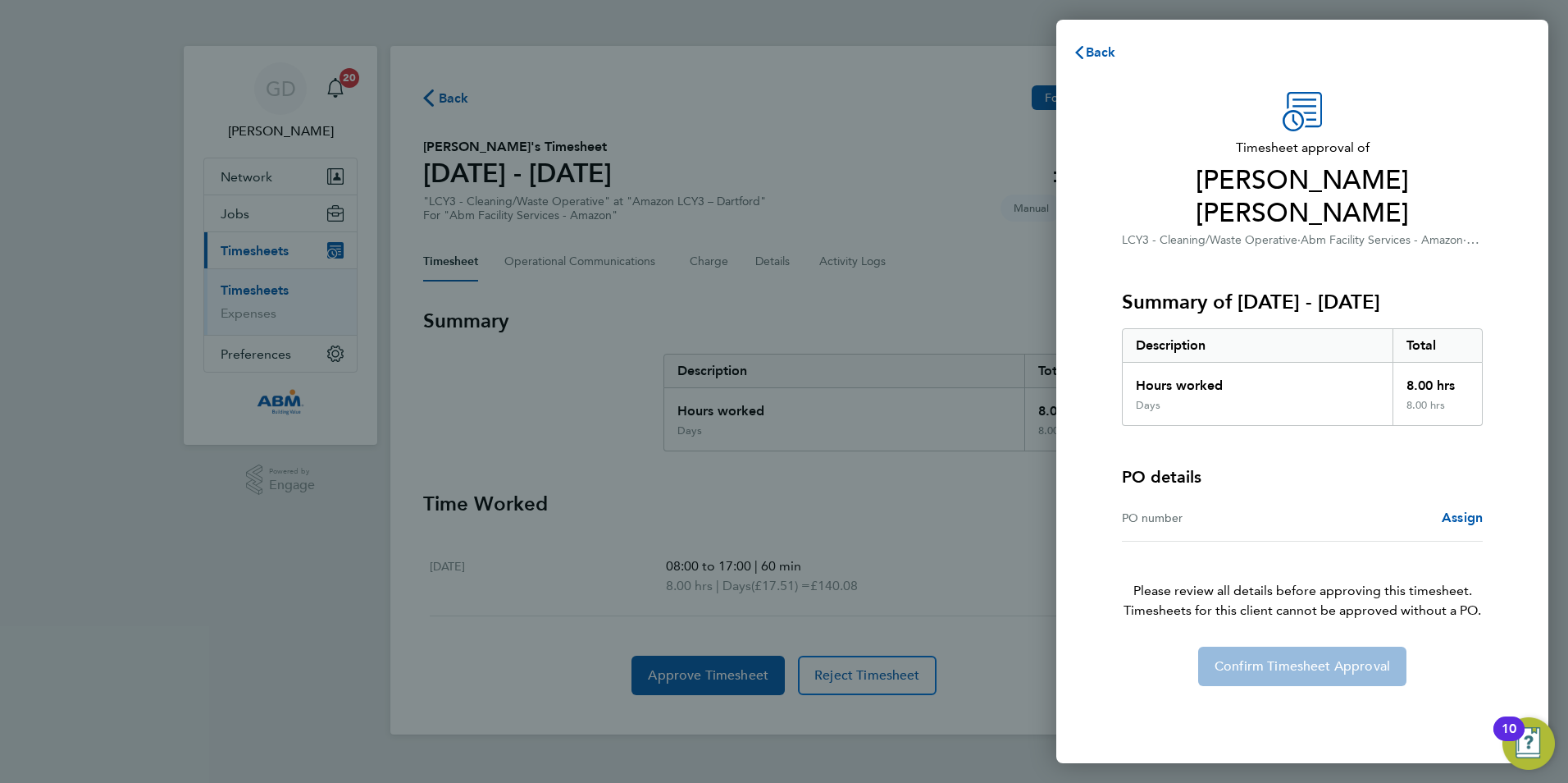
click at [972, 99] on div "Back Timesheet approval of [PERSON_NAME] [PERSON_NAME] LCY3 - Cleaning/Waste Op…" at bounding box center [784, 392] width 1568 height 783
